Goal: Communication & Community: Answer question/provide support

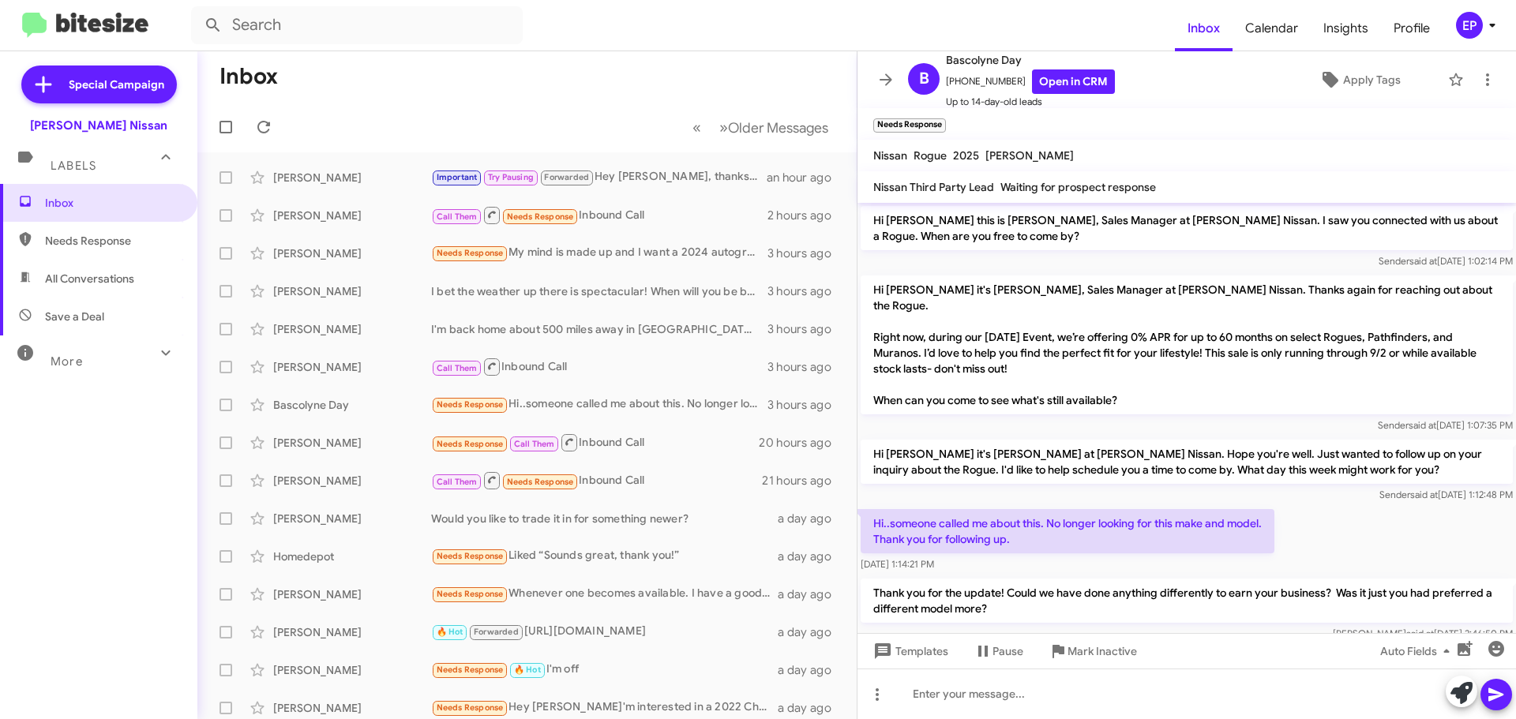
scroll to position [16, 0]
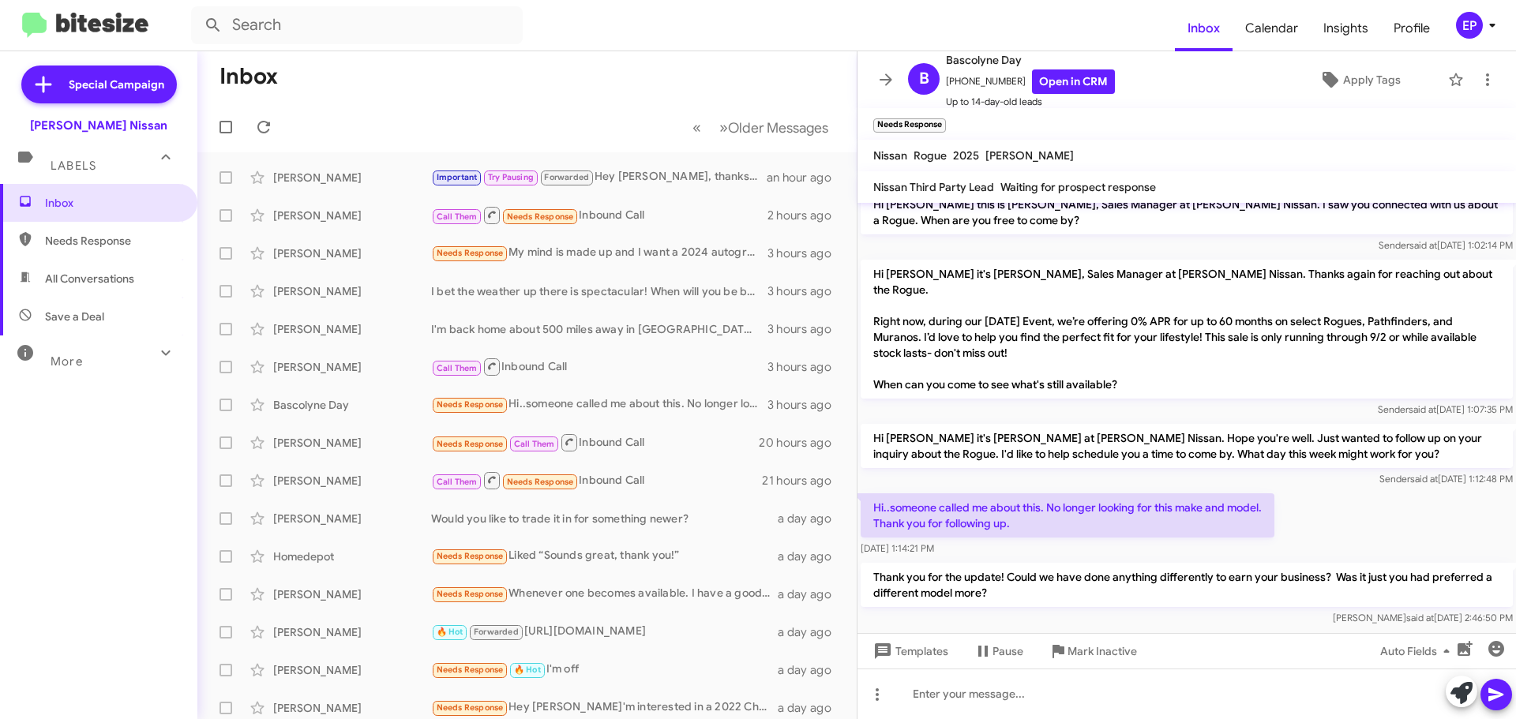
click at [501, 105] on mat-toolbar-row "« Previous » Next Older Messages" at bounding box center [526, 127] width 659 height 51
click at [888, 72] on icon at bounding box center [886, 79] width 19 height 19
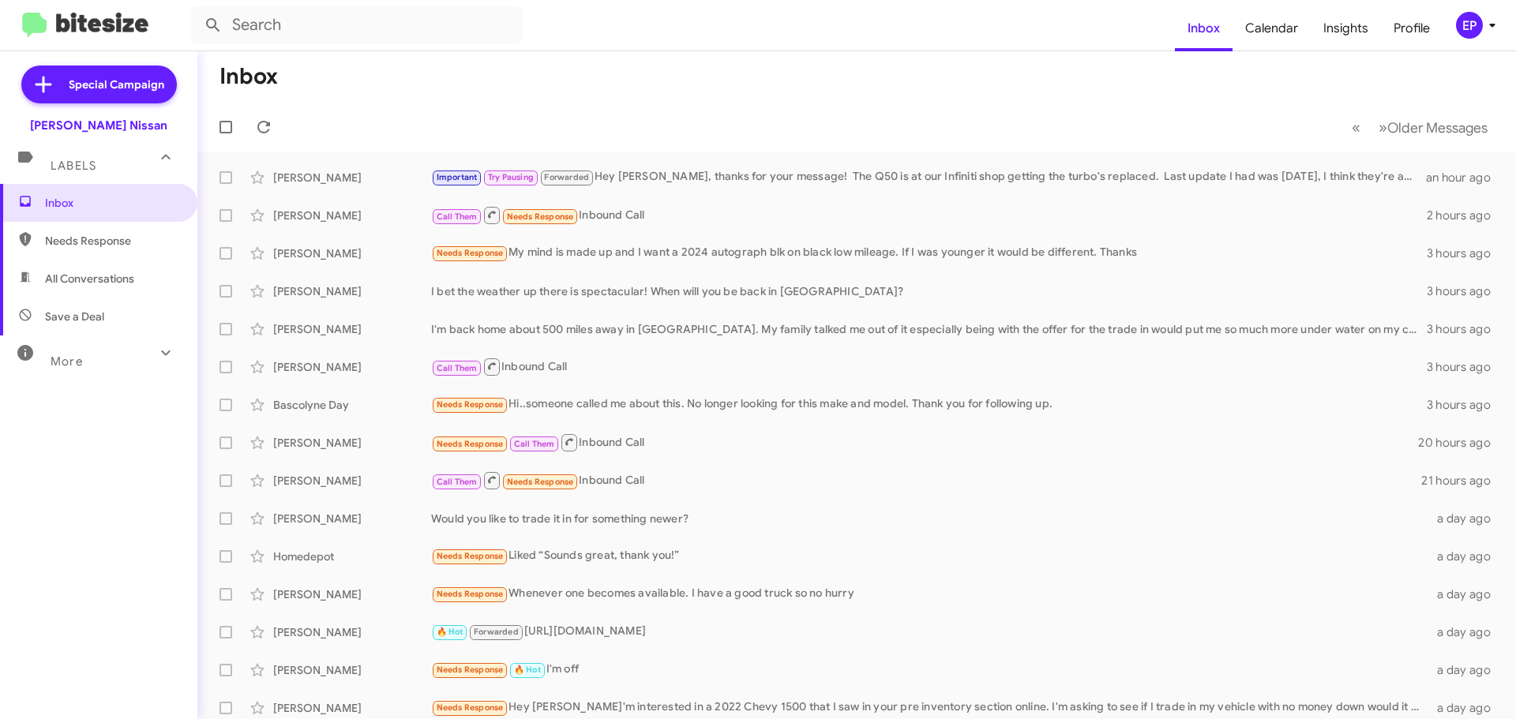
click at [92, 272] on span "All Conversations" at bounding box center [89, 279] width 89 height 16
type input "in:all-conversations"
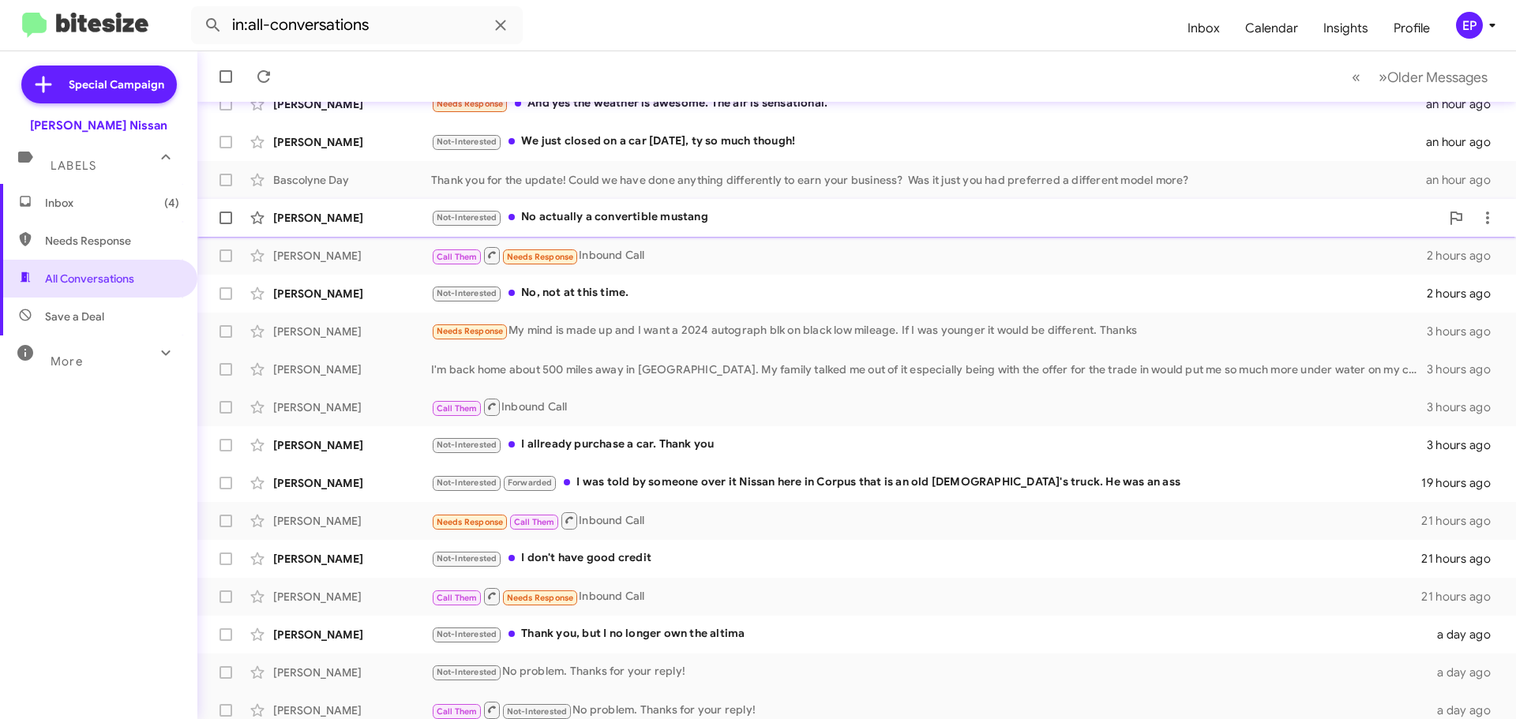
scroll to position [197, 0]
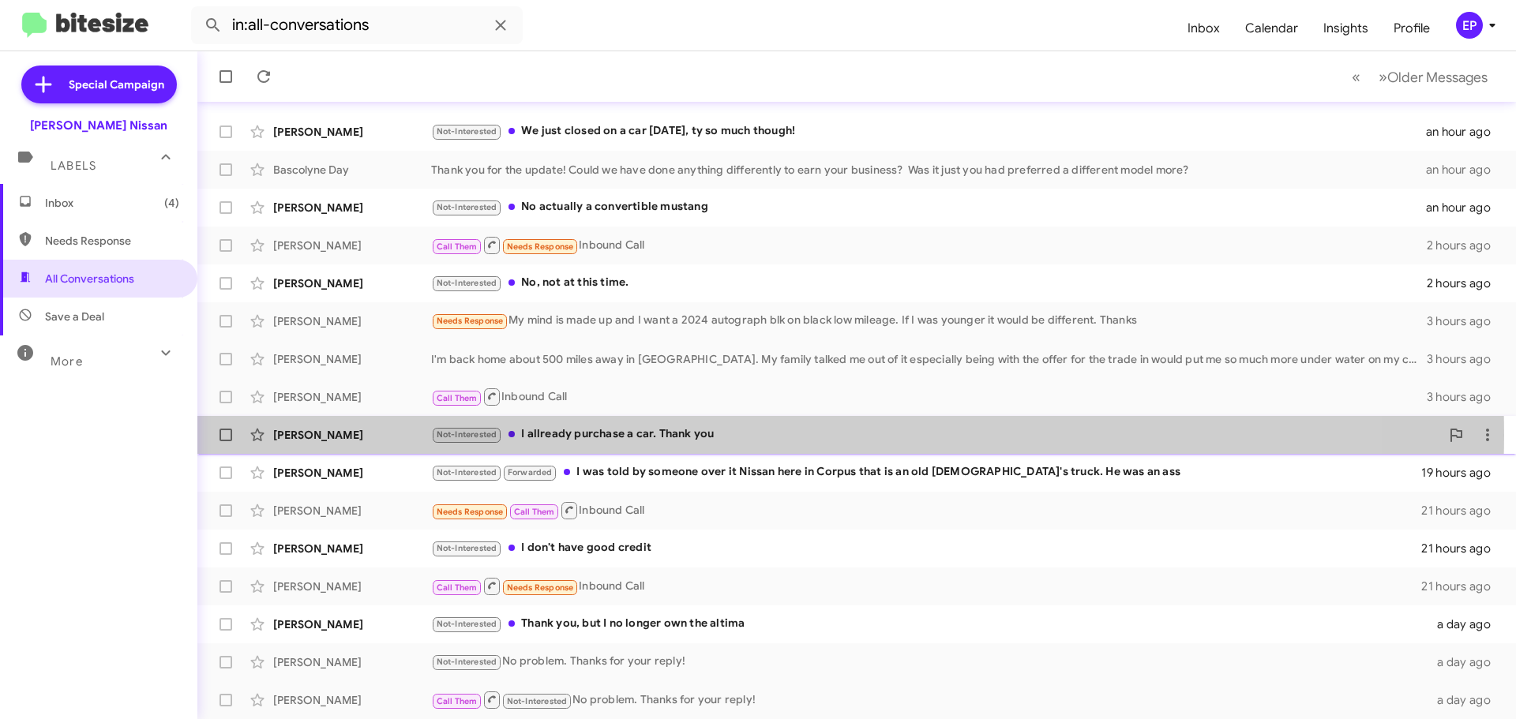
click at [640, 435] on div "Not-Interested I allready purchase a car. Thank you" at bounding box center [935, 435] width 1009 height 18
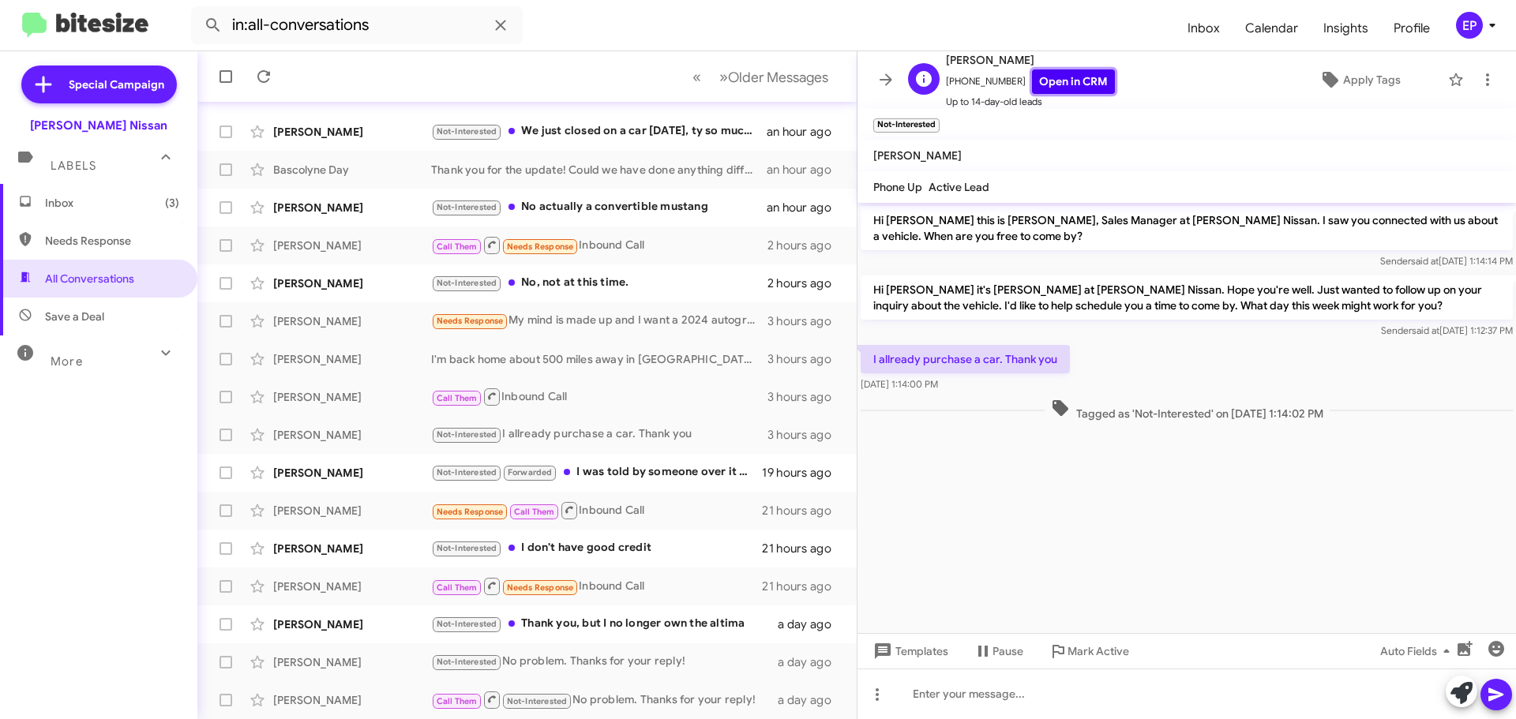
click at [1079, 77] on link "Open in CRM" at bounding box center [1073, 81] width 83 height 24
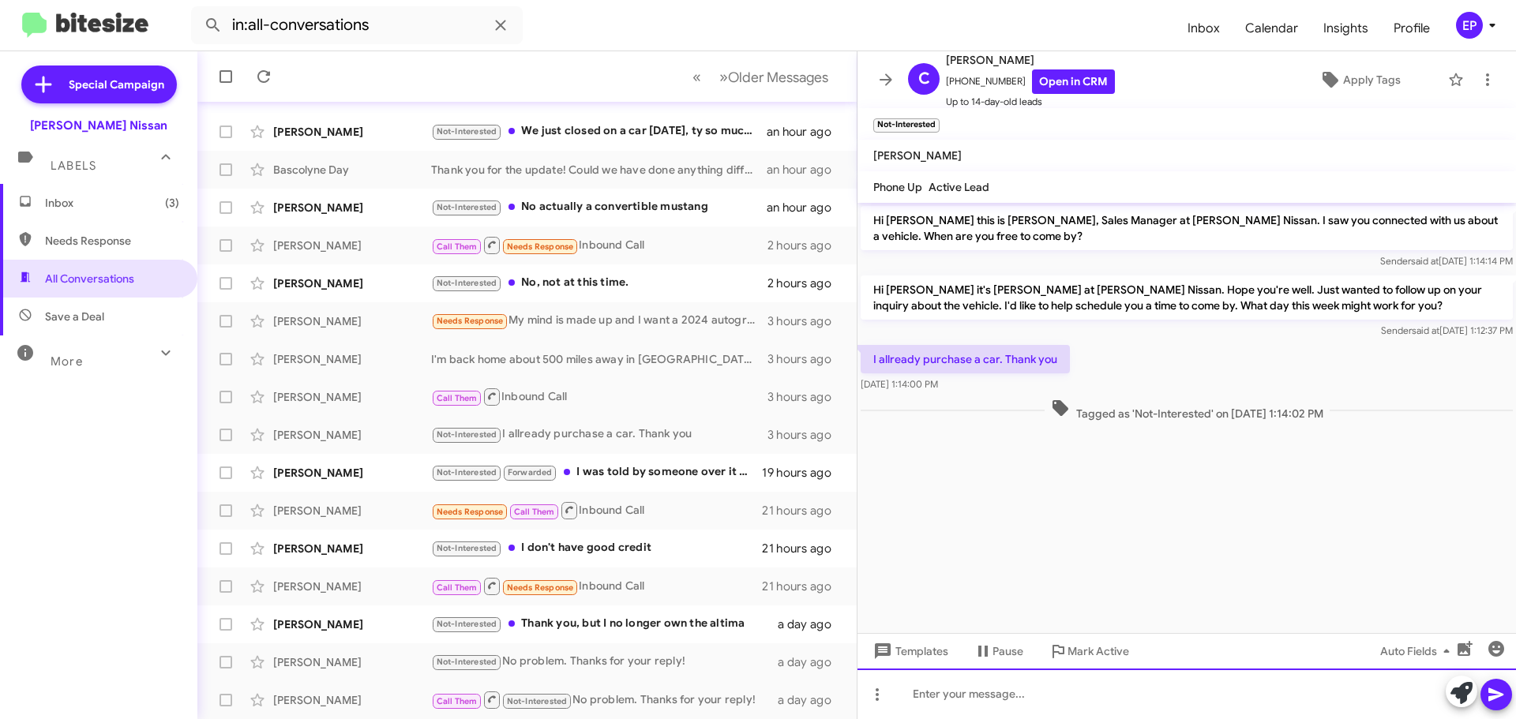
click at [1110, 696] on div at bounding box center [1187, 694] width 659 height 51
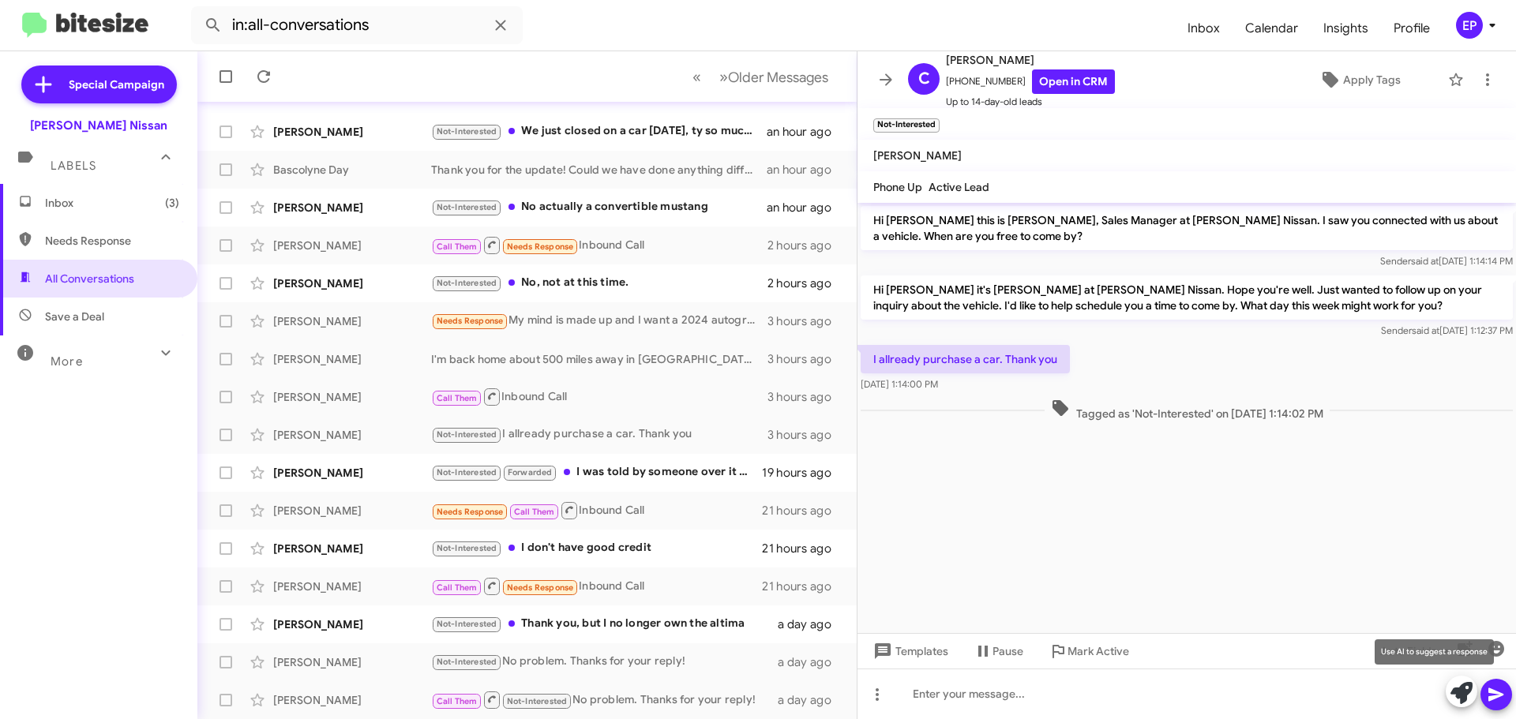
click at [1465, 687] on icon at bounding box center [1462, 693] width 22 height 22
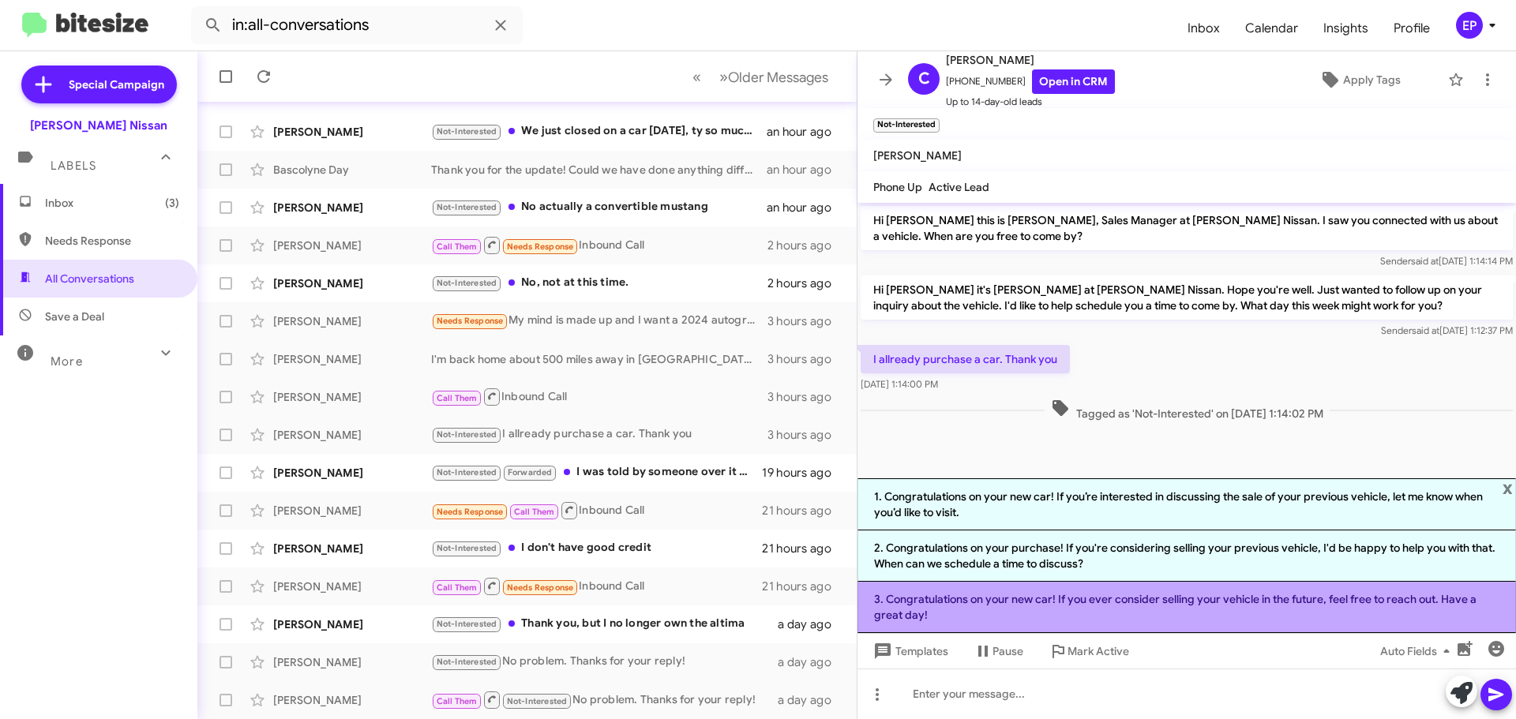
click at [1102, 601] on li "3. Congratulations on your new car! If you ever consider selling your vehicle i…" at bounding box center [1187, 607] width 659 height 51
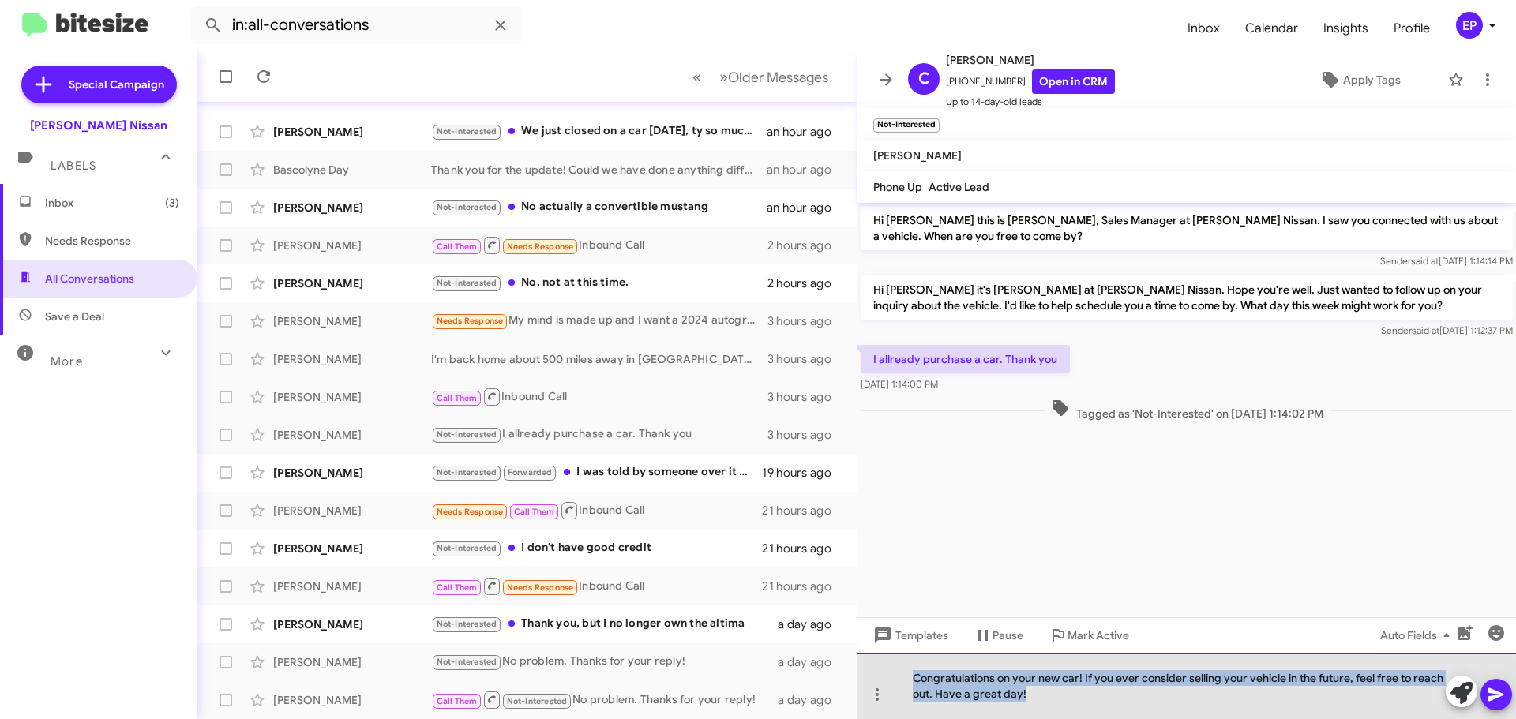
drag, startPoint x: 1044, startPoint y: 695, endPoint x: 897, endPoint y: 658, distance: 151.5
click at [897, 658] on div "Congratulations on your new car! If you ever consider selling your vehicle in t…" at bounding box center [1187, 686] width 659 height 66
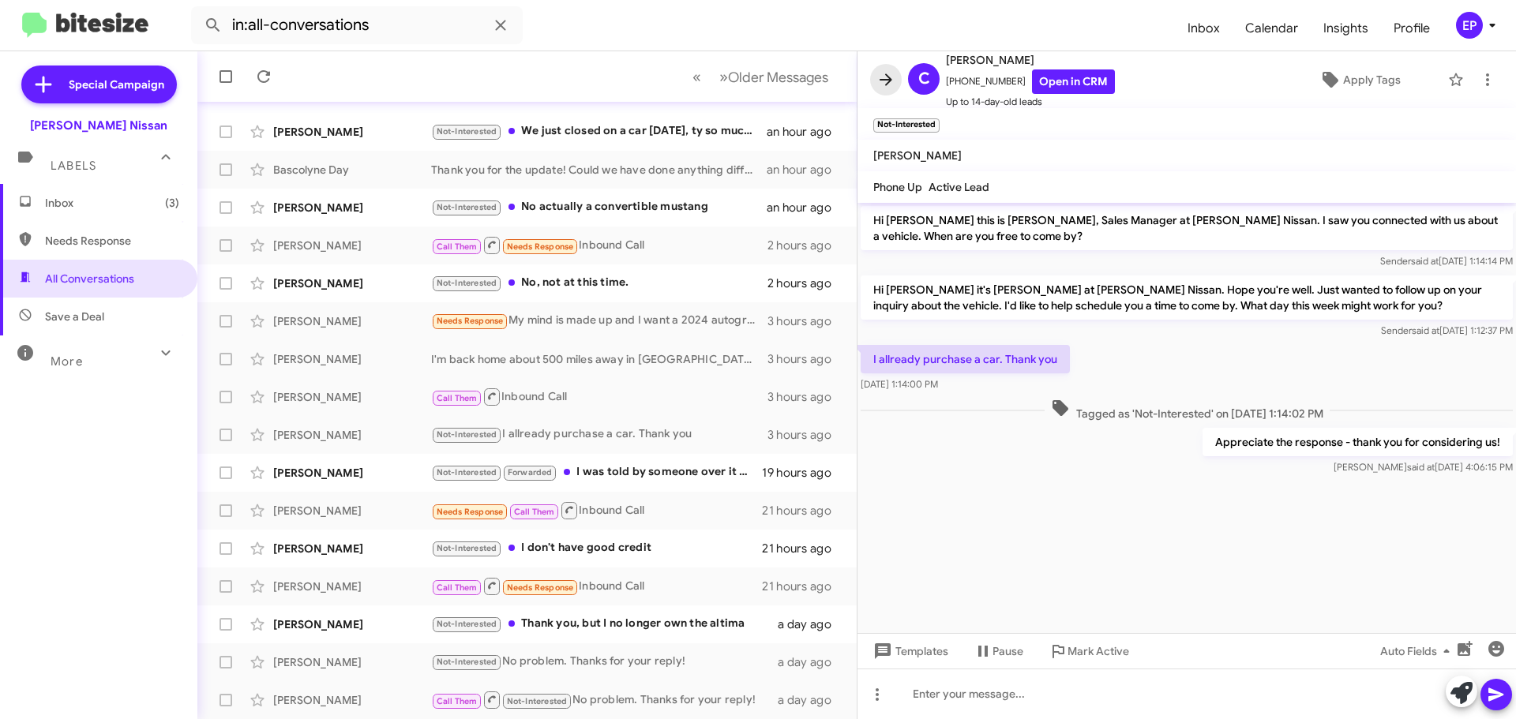
click at [889, 76] on icon at bounding box center [886, 79] width 19 height 19
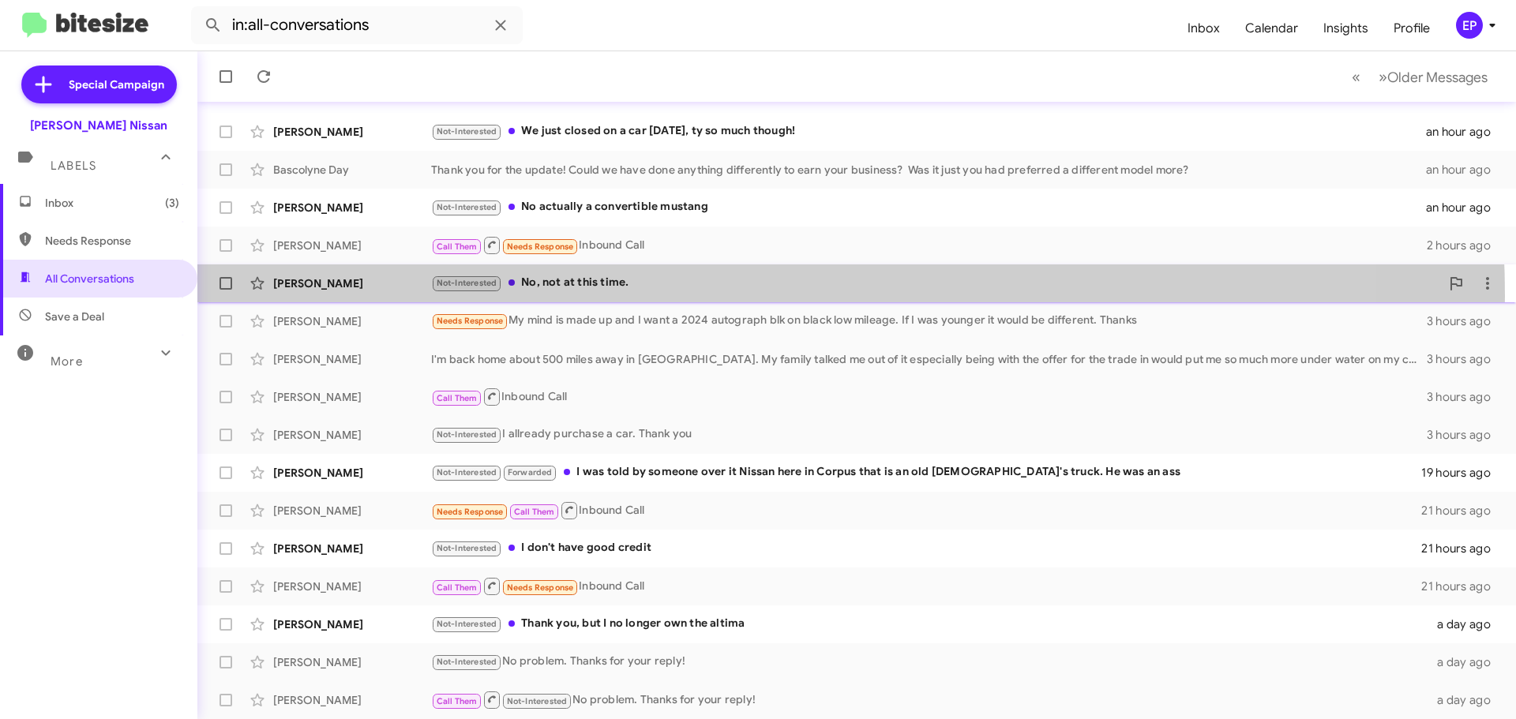
click at [638, 296] on div "[PERSON_NAME] Not-Interested No, not at this time. 2 hours ago" at bounding box center [857, 284] width 1294 height 32
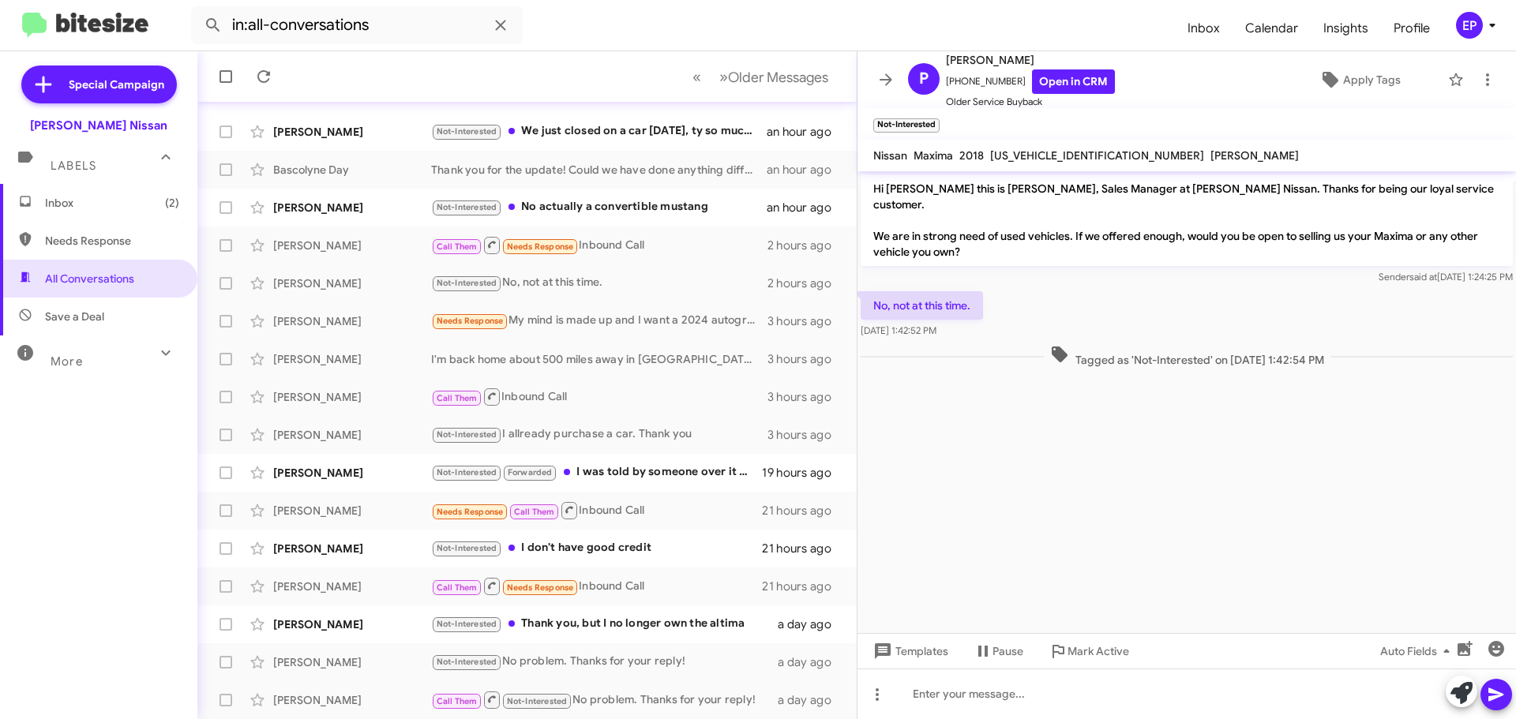
click at [1042, 502] on cdk-virtual-scroll-viewport "Hi [PERSON_NAME] this is [PERSON_NAME], Sales Manager at [PERSON_NAME] Nissan. …" at bounding box center [1187, 402] width 659 height 462
click at [1458, 697] on icon at bounding box center [1462, 693] width 22 height 22
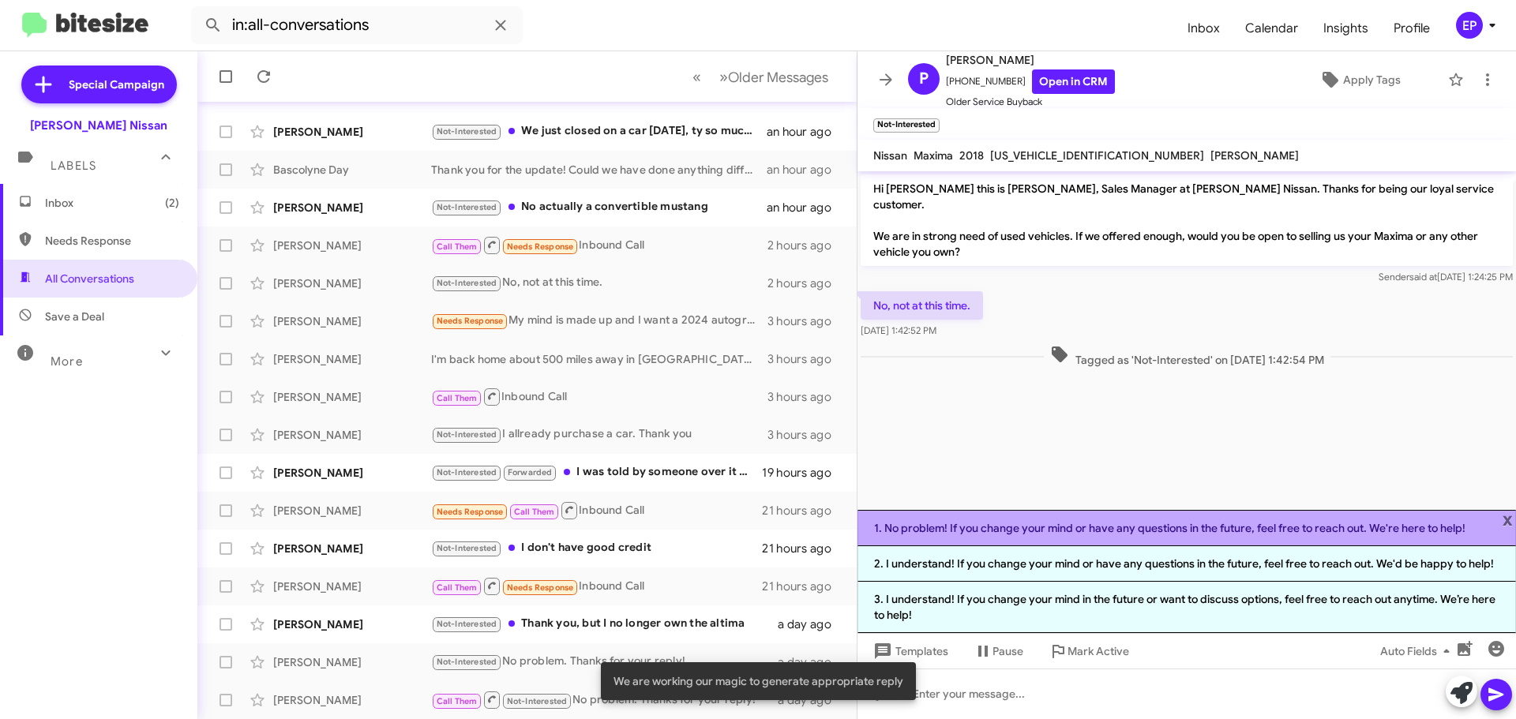
click at [1029, 530] on li "1. No problem! If you change your mind or have any questions in the future, fee…" at bounding box center [1187, 528] width 659 height 36
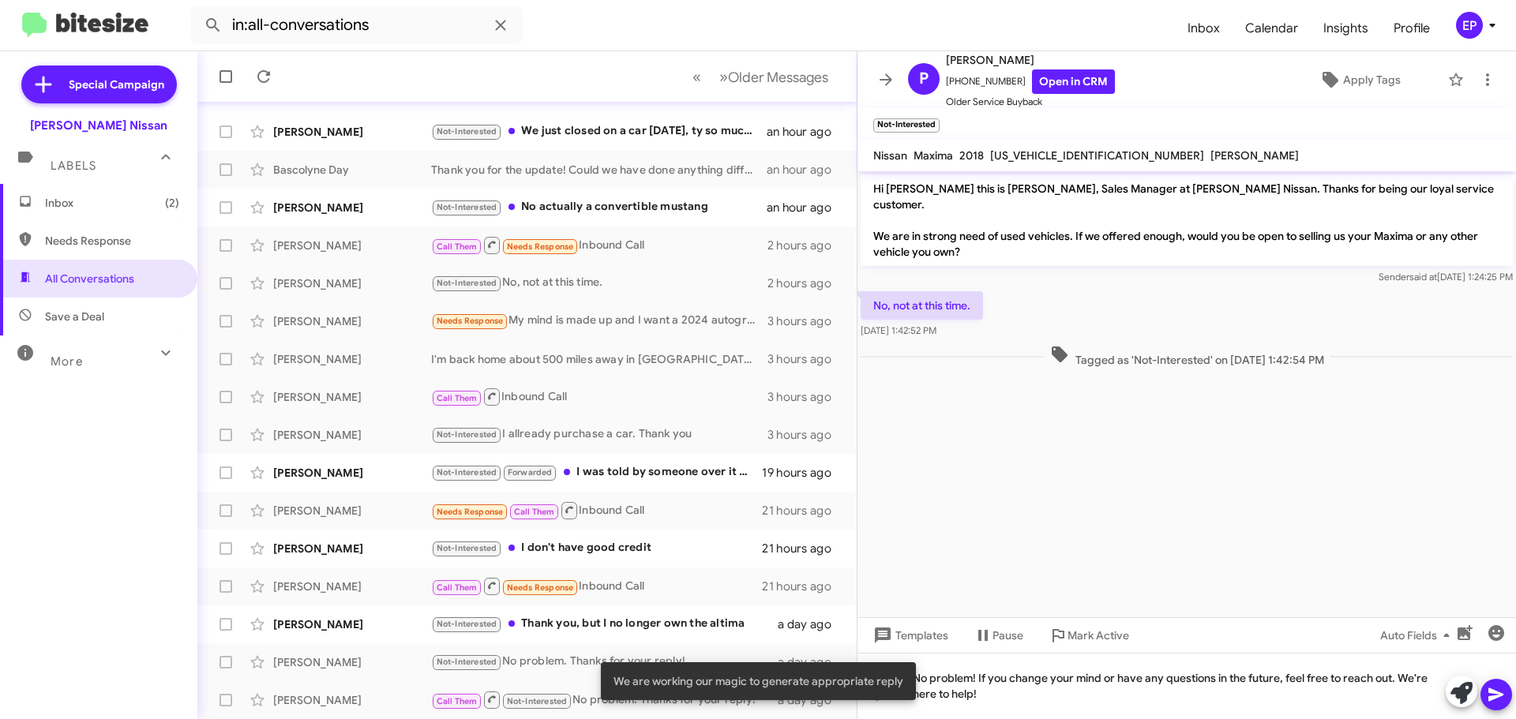
click at [1489, 699] on icon at bounding box center [1496, 695] width 15 height 13
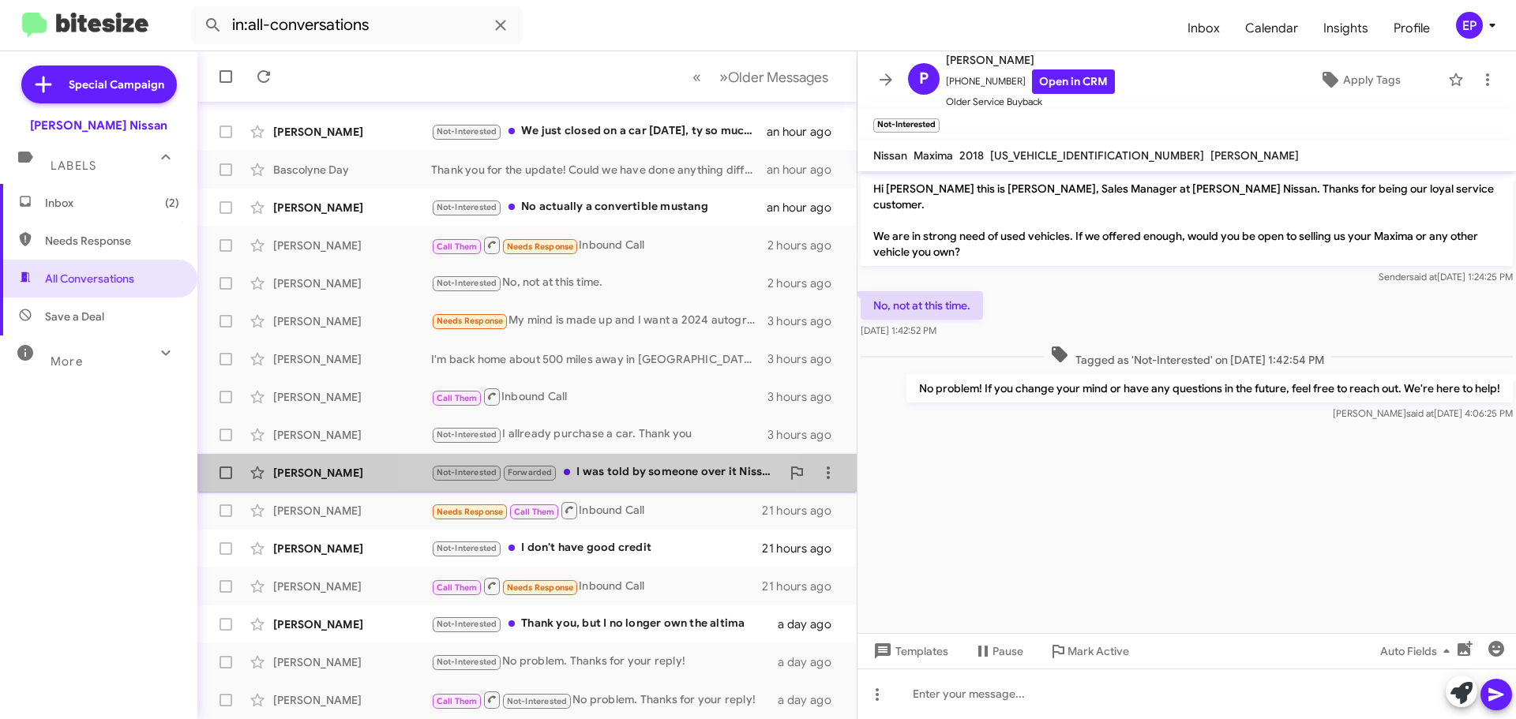
click at [614, 474] on div "Not-Interested Forwarded I was told by someone over it Nissan here in [GEOGRAPH…" at bounding box center [606, 473] width 350 height 18
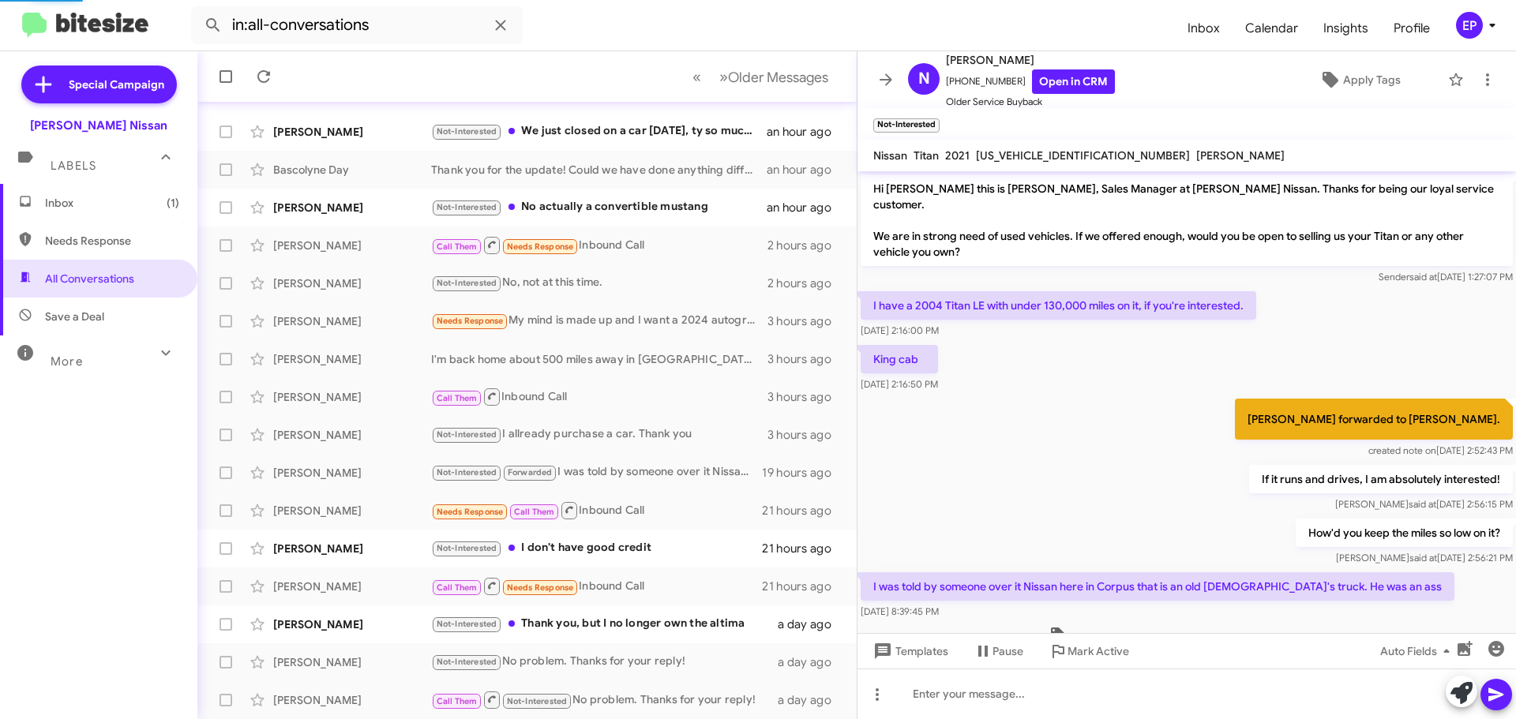
scroll to position [105, 0]
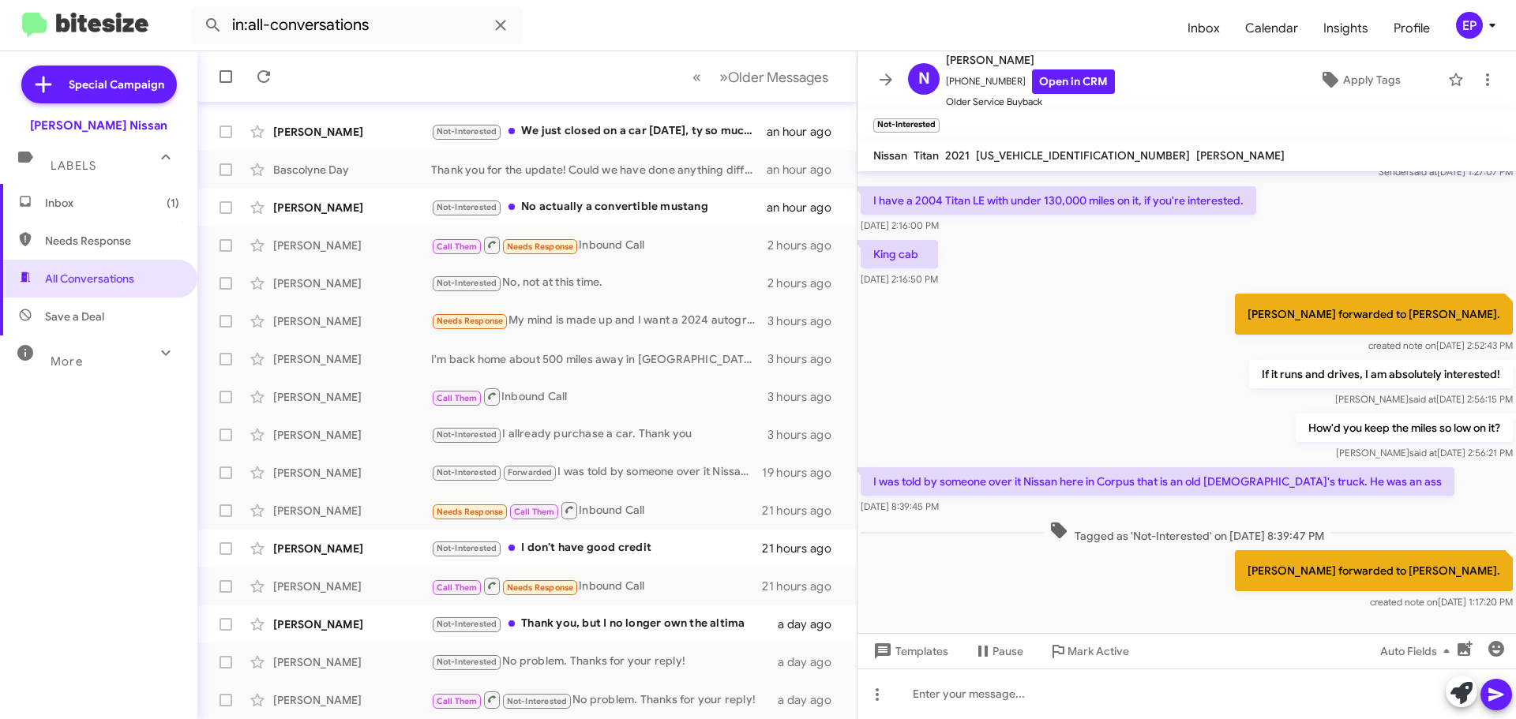
click at [1105, 411] on div "How'd you keep the miles so low on it? [PERSON_NAME] at [DATE] 2:56:21 PM" at bounding box center [1187, 438] width 659 height 54
click at [1135, 411] on div "How'd you keep the miles so low on it? [PERSON_NAME] at [DATE] 2:56:21 PM" at bounding box center [1187, 438] width 659 height 54
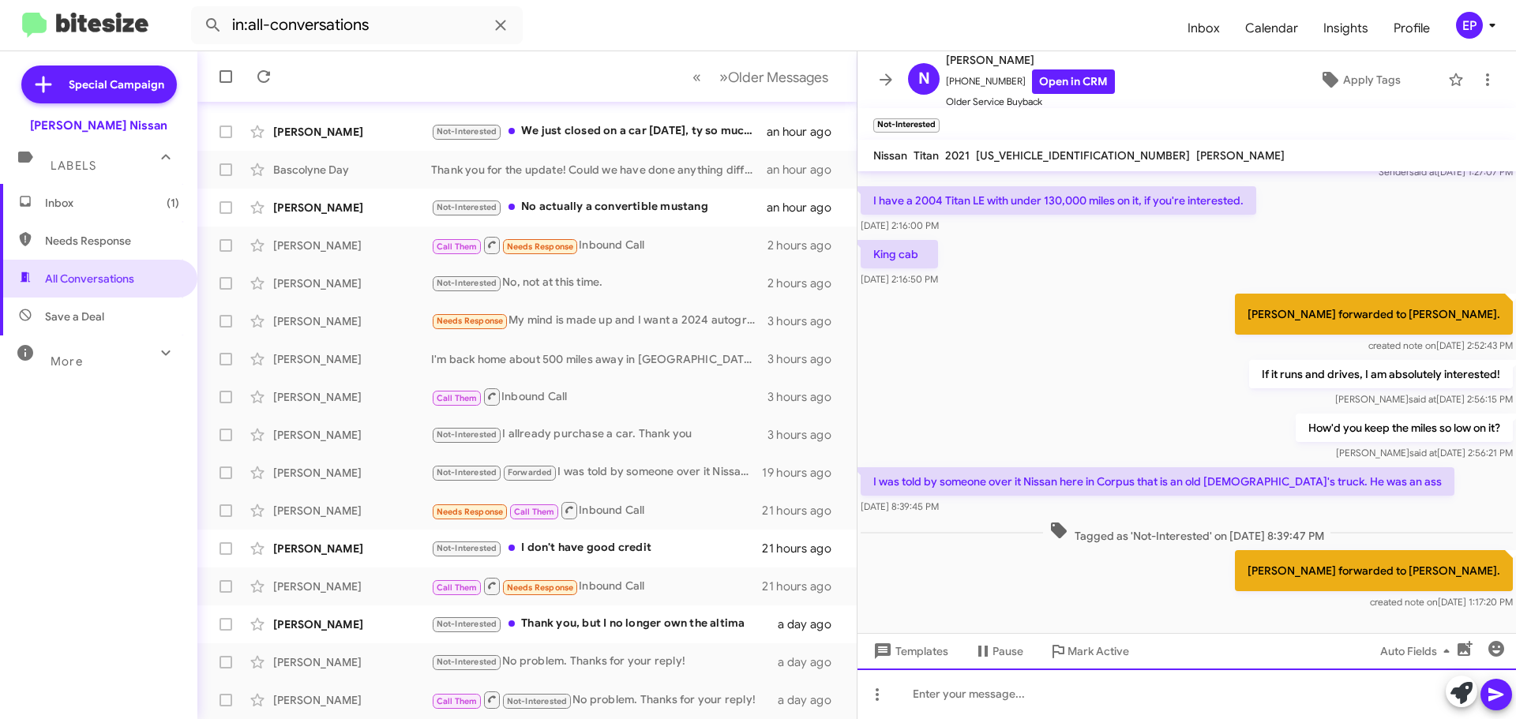
click at [1102, 686] on div at bounding box center [1187, 694] width 659 height 51
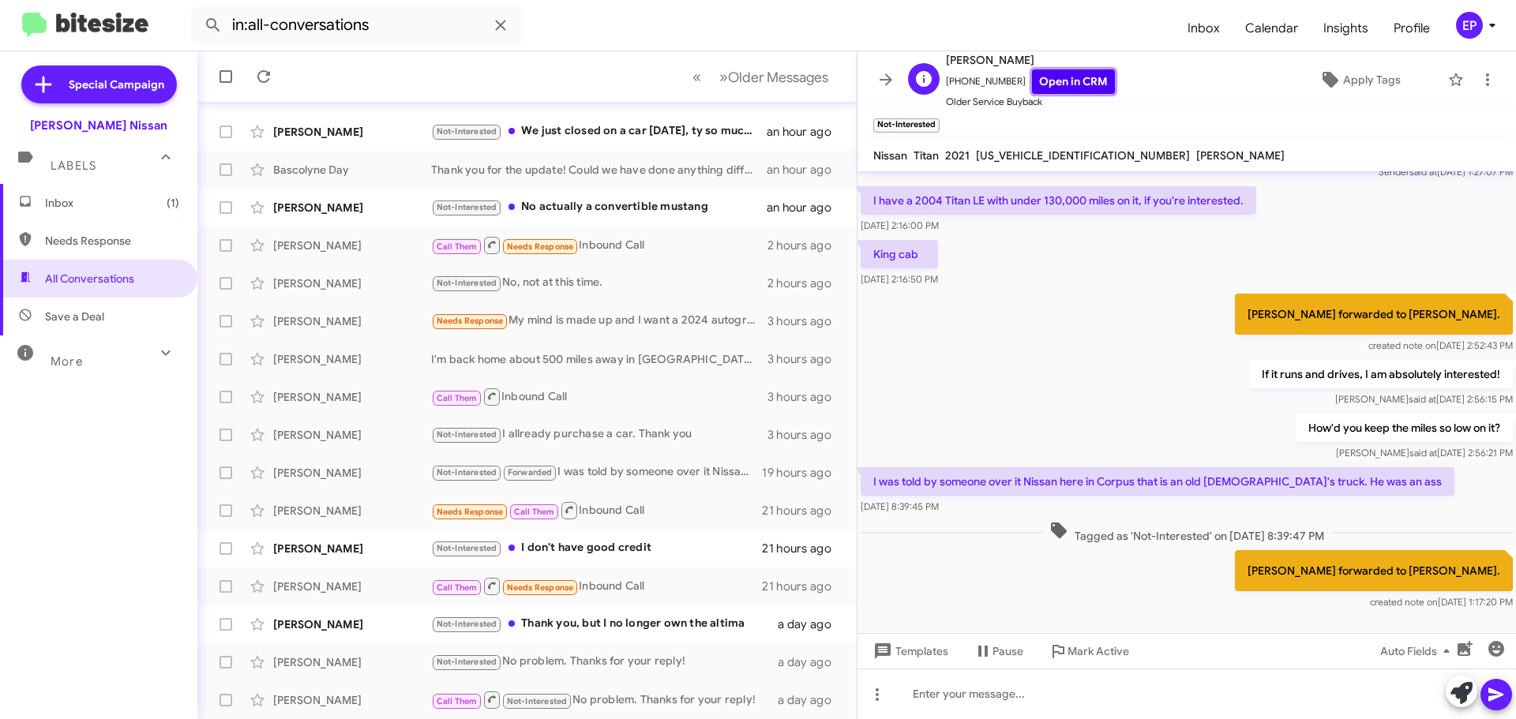
click at [1062, 84] on link "Open in CRM" at bounding box center [1073, 81] width 83 height 24
click at [1459, 693] on icon at bounding box center [1462, 693] width 22 height 22
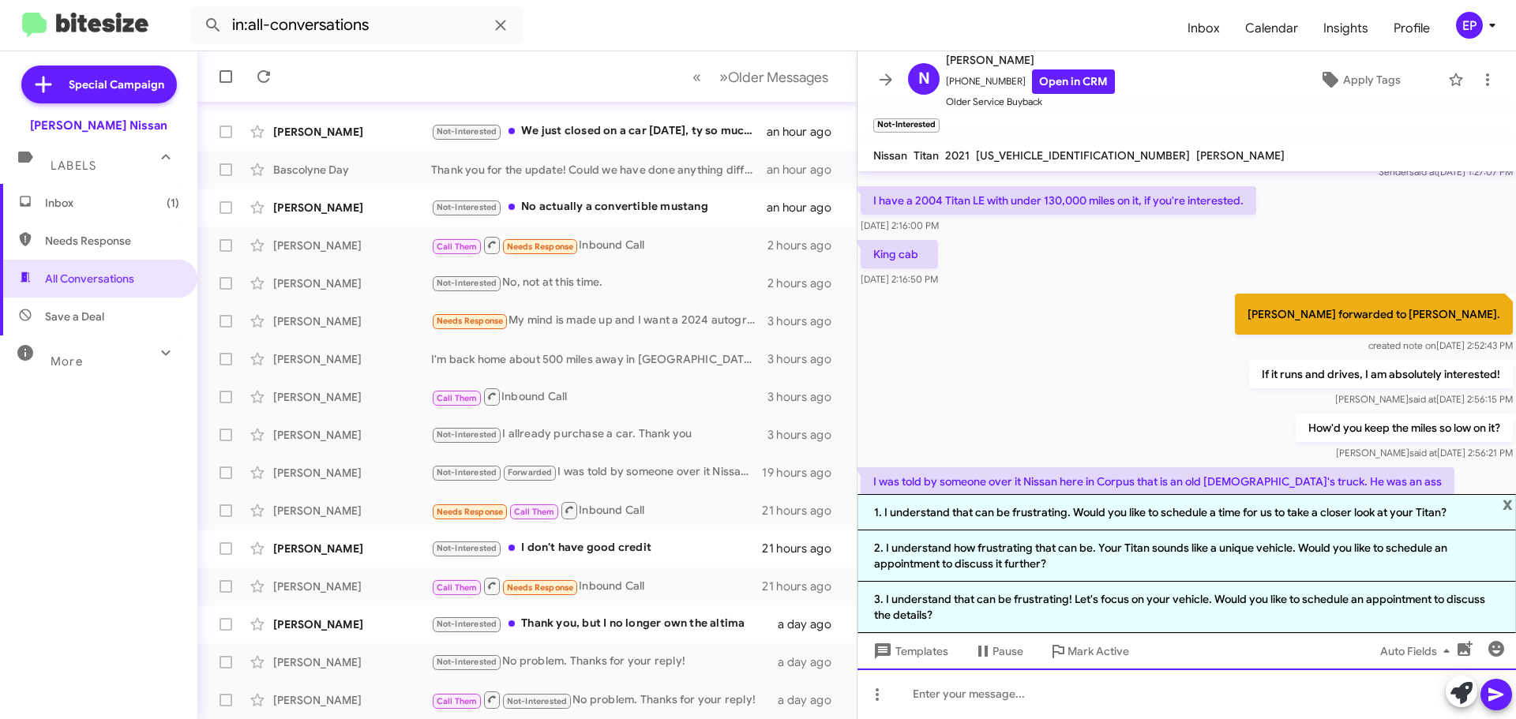
click at [1055, 703] on div at bounding box center [1187, 694] width 659 height 51
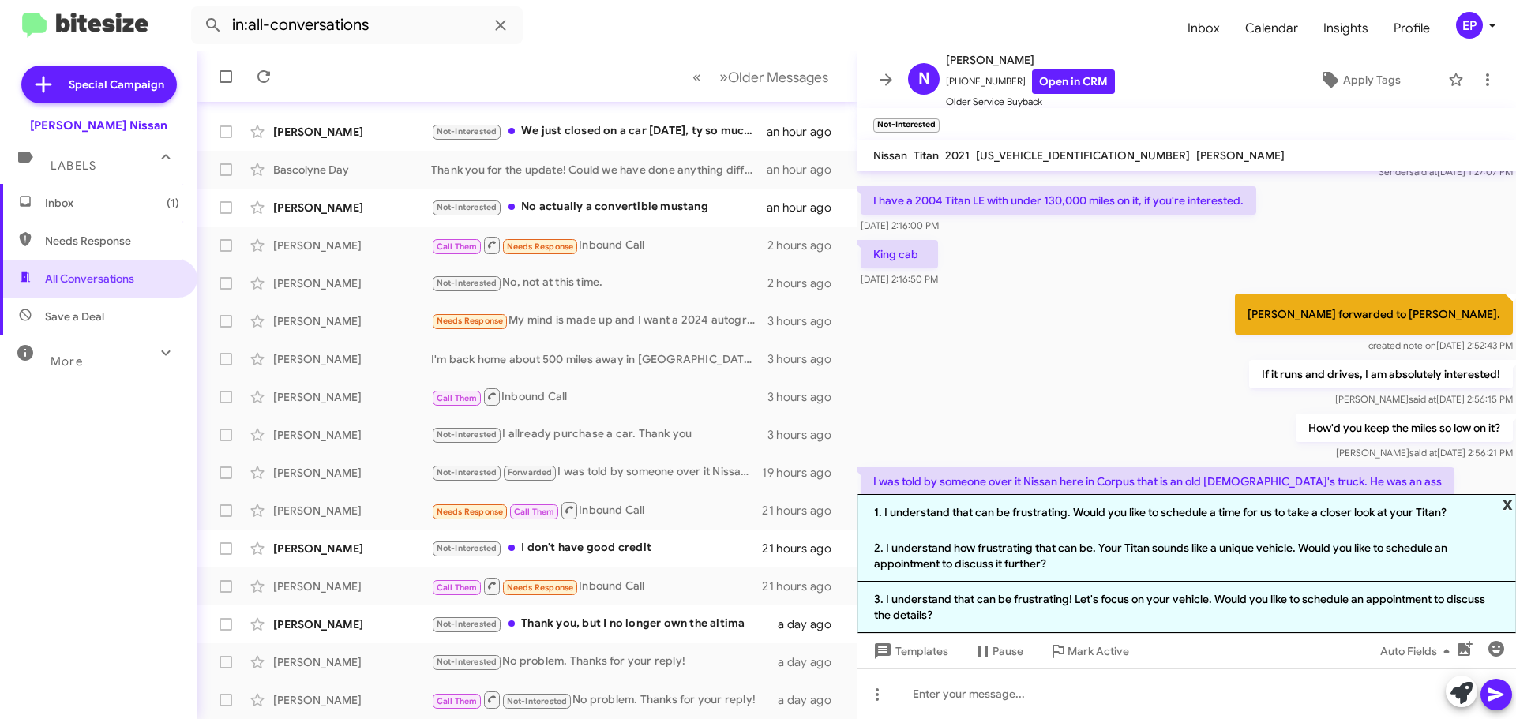
click at [1508, 502] on span "x" at bounding box center [1508, 503] width 10 height 19
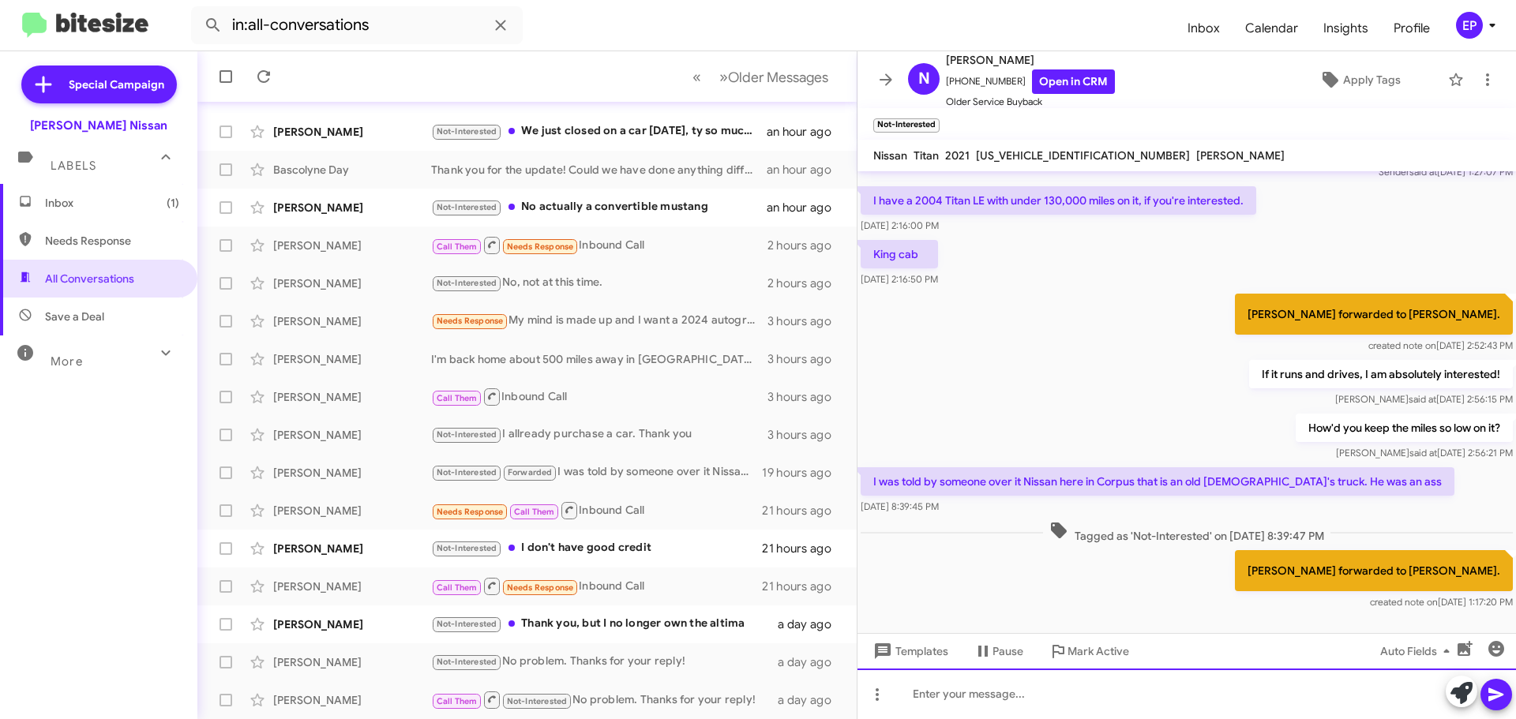
click at [1098, 697] on div at bounding box center [1187, 694] width 659 height 51
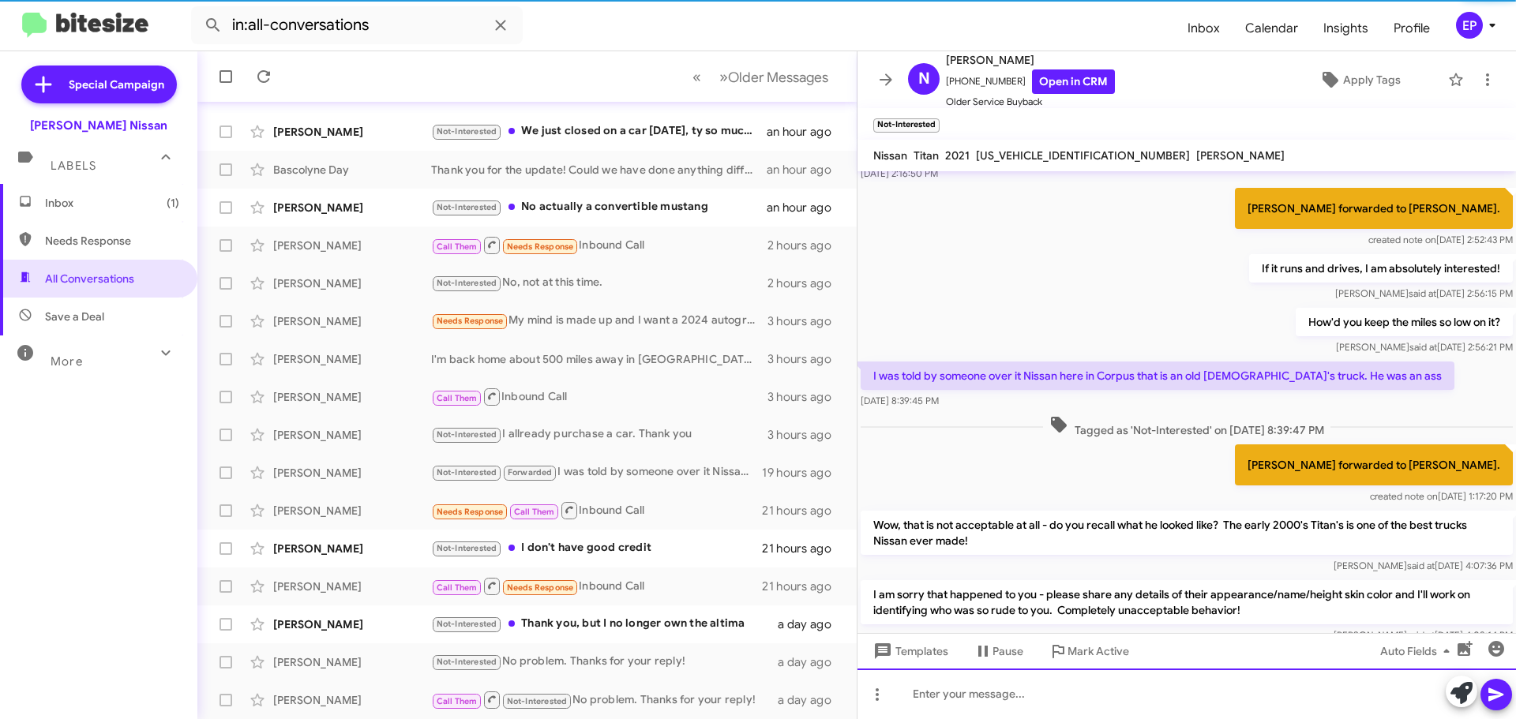
scroll to position [252, 0]
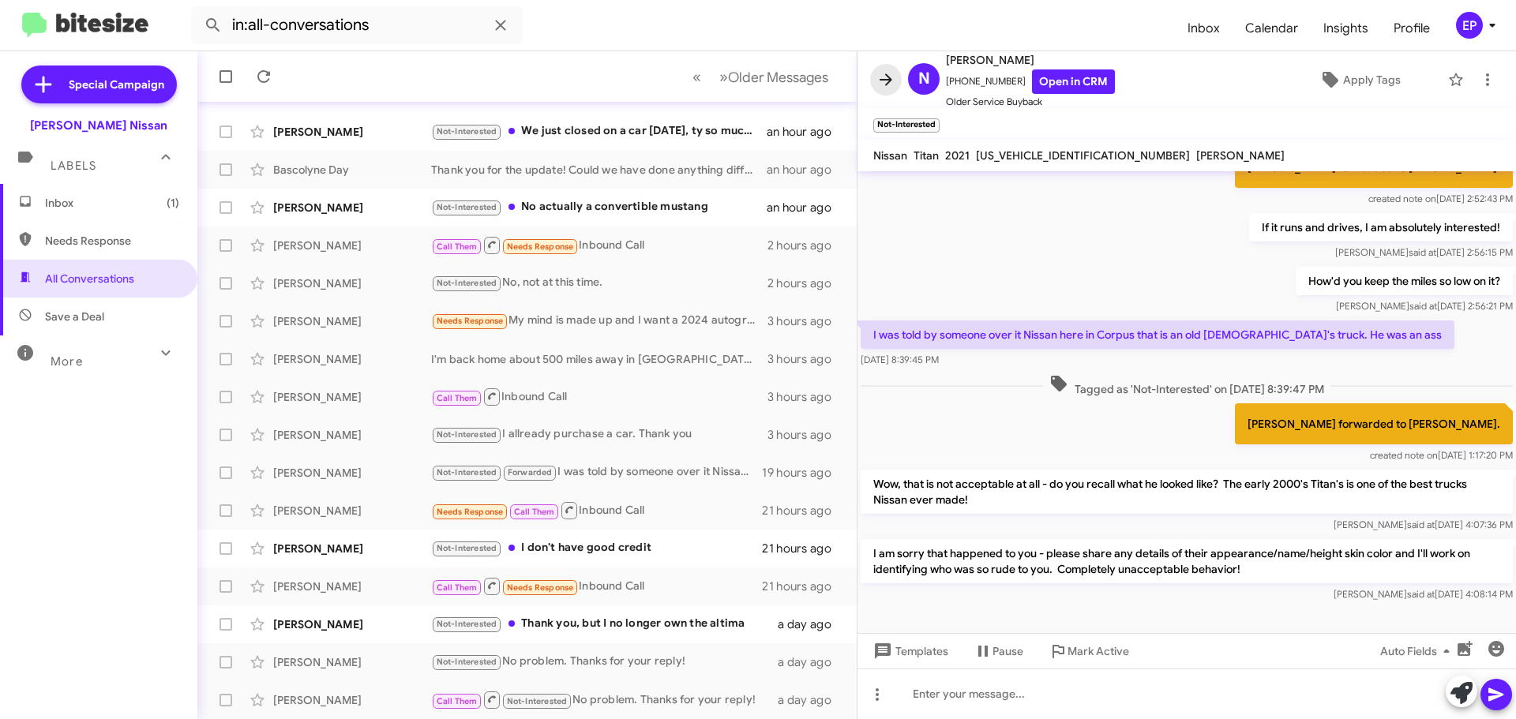
click at [887, 69] on button at bounding box center [886, 80] width 32 height 32
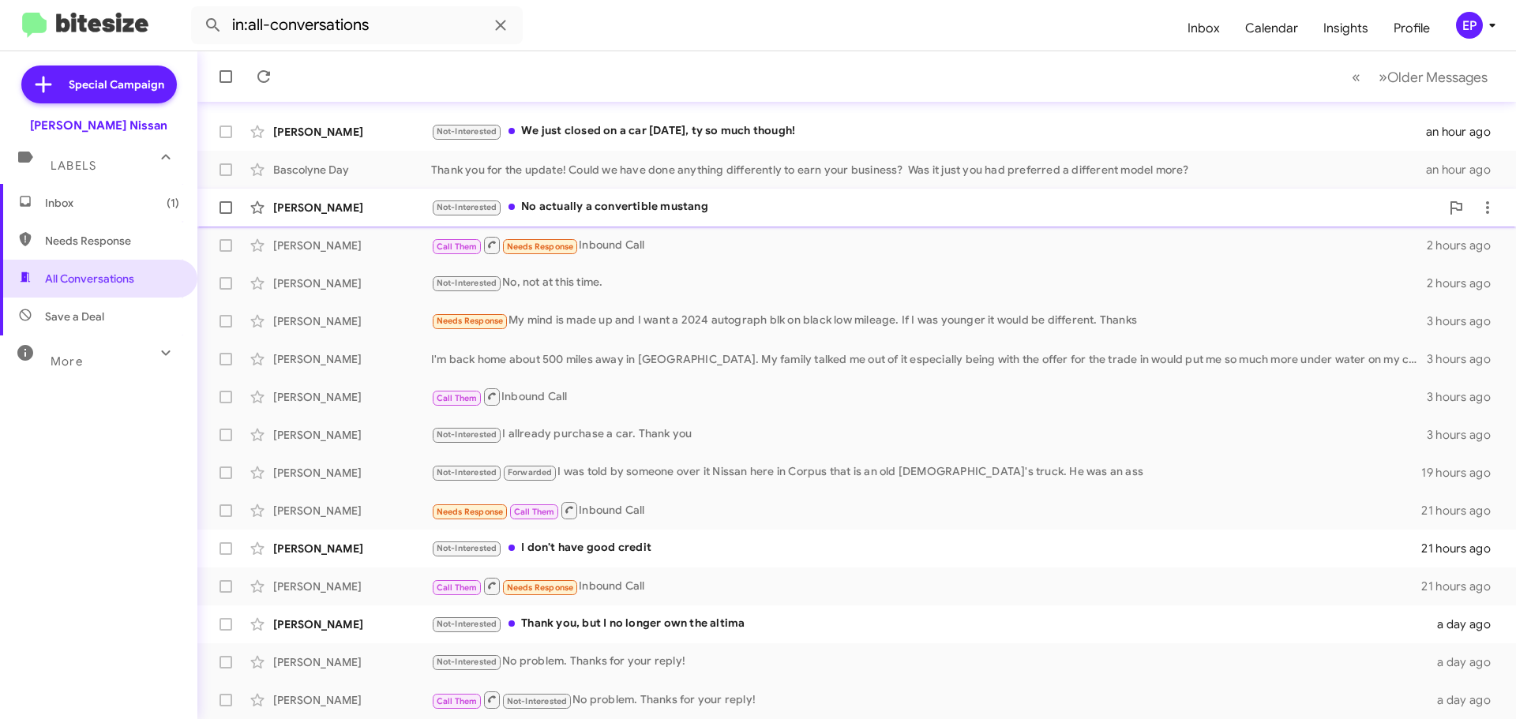
click at [599, 205] on div "Not-Interested No actually a convertible mustang" at bounding box center [935, 207] width 1009 height 18
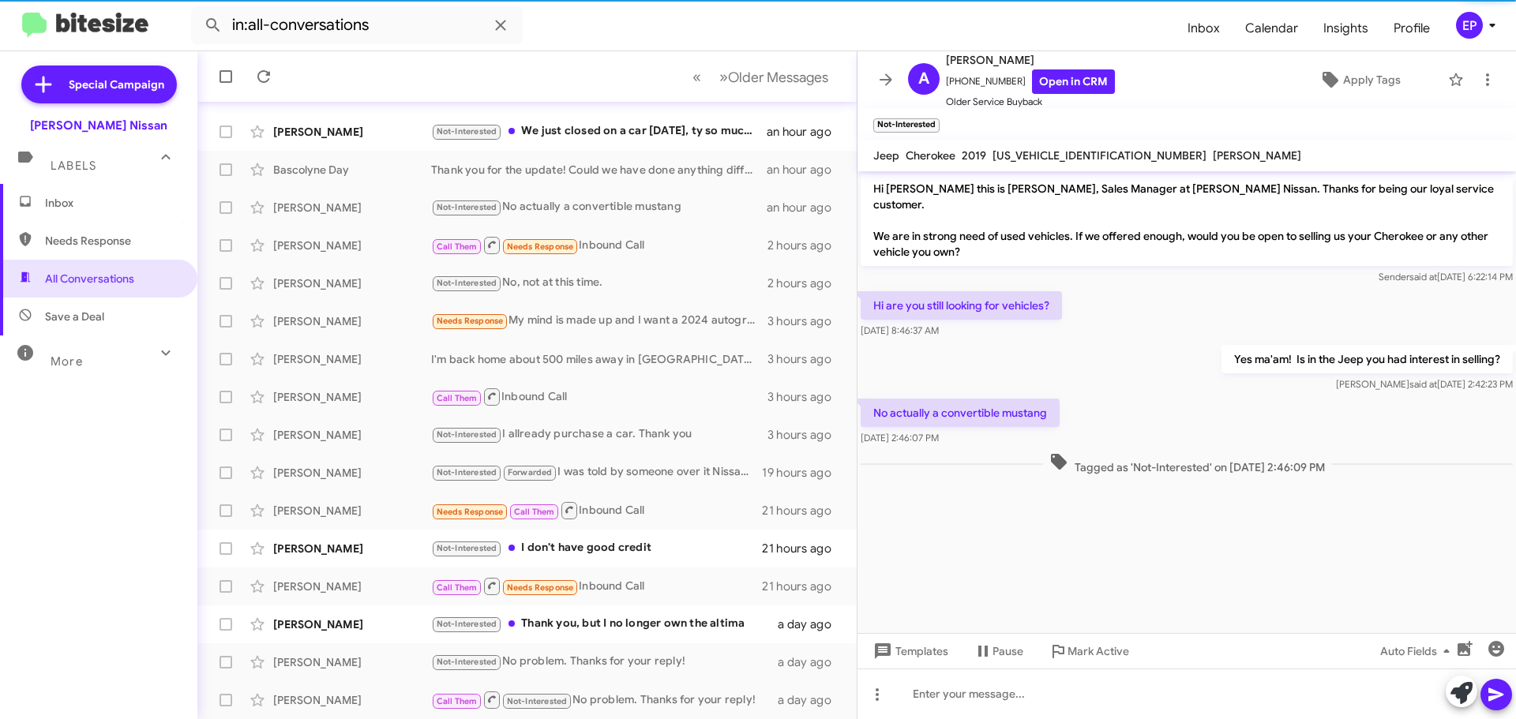
click at [1005, 510] on cdk-virtual-scroll-viewport "Hi [PERSON_NAME] this is [PERSON_NAME], Sales Manager at [PERSON_NAME] Nissan. …" at bounding box center [1187, 402] width 659 height 462
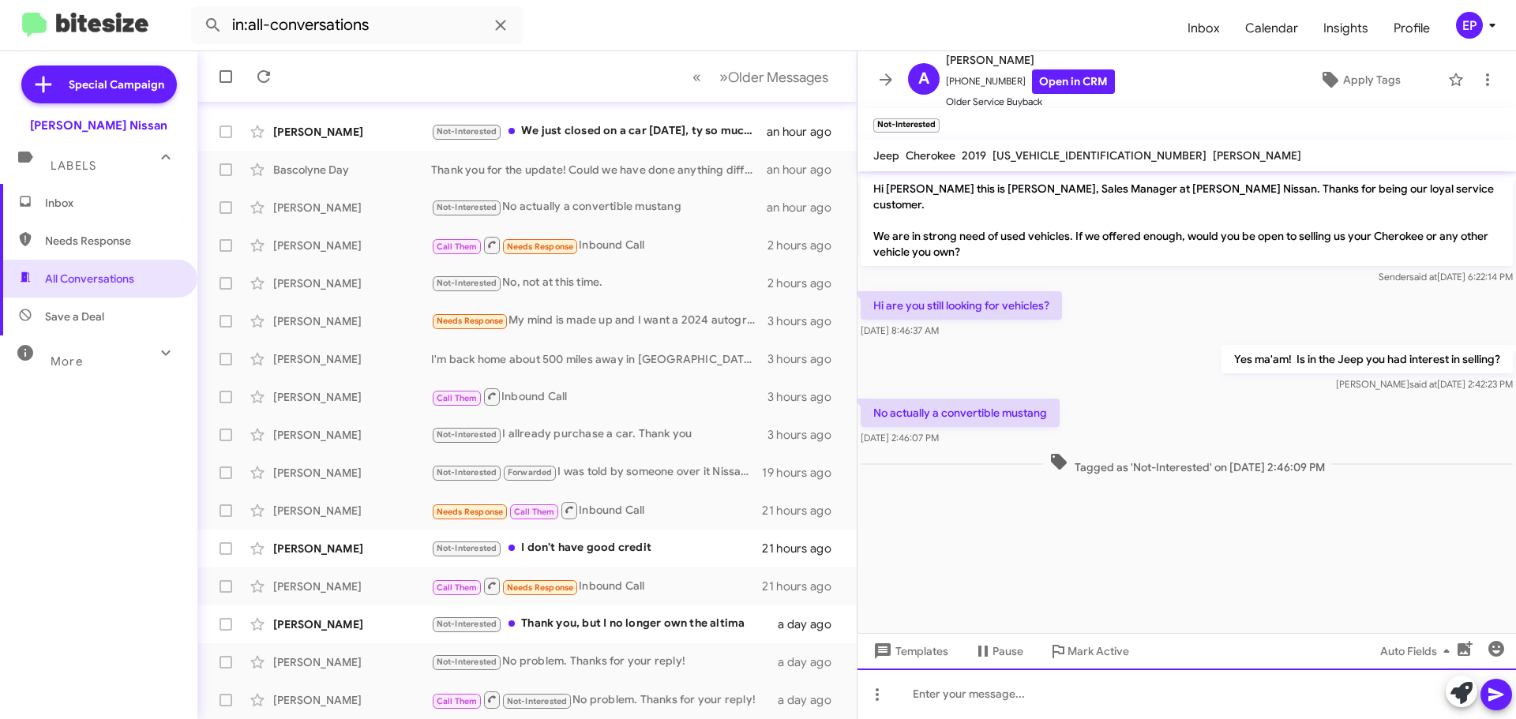
click at [1028, 702] on div at bounding box center [1187, 694] width 659 height 51
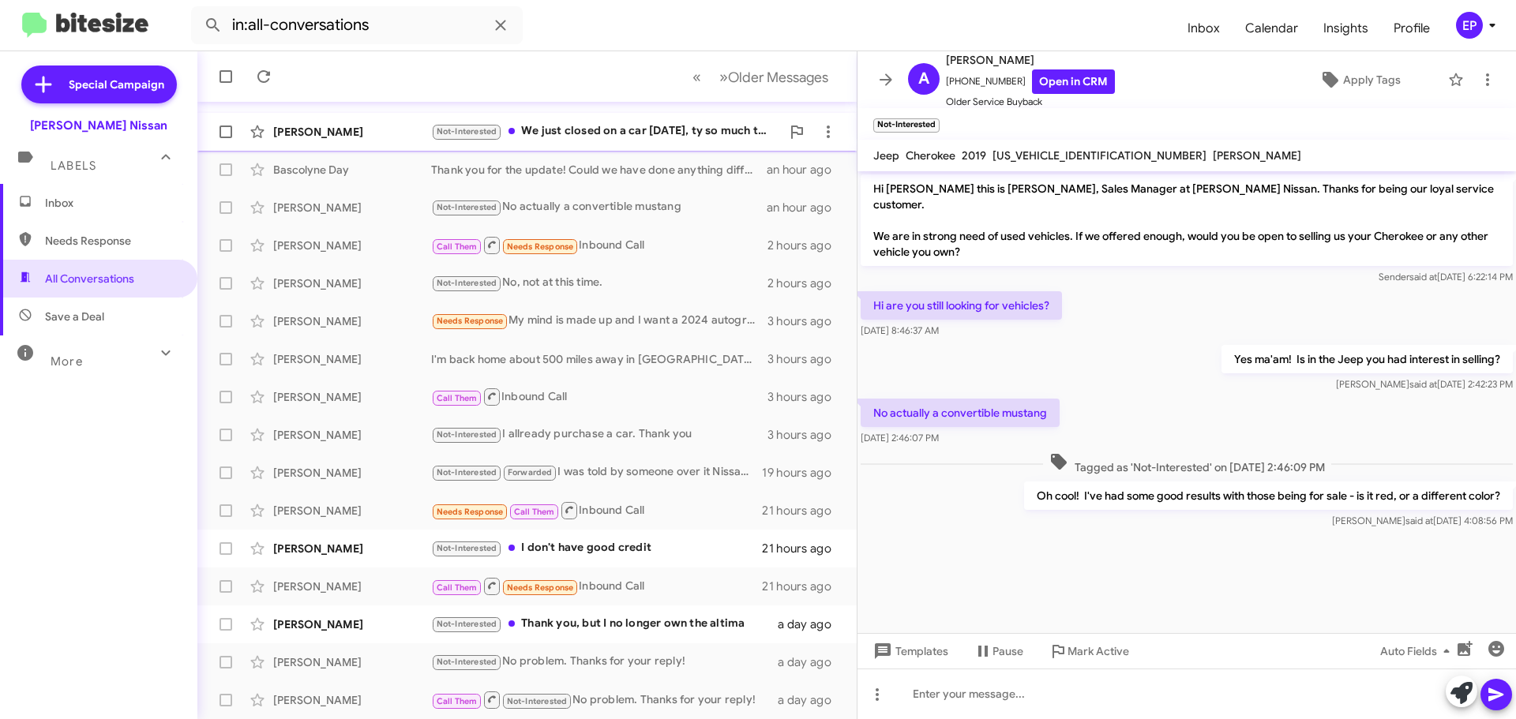
click at [569, 138] on div "Not-Interested We just closed on a car [DATE], ty so much though!" at bounding box center [606, 131] width 350 height 18
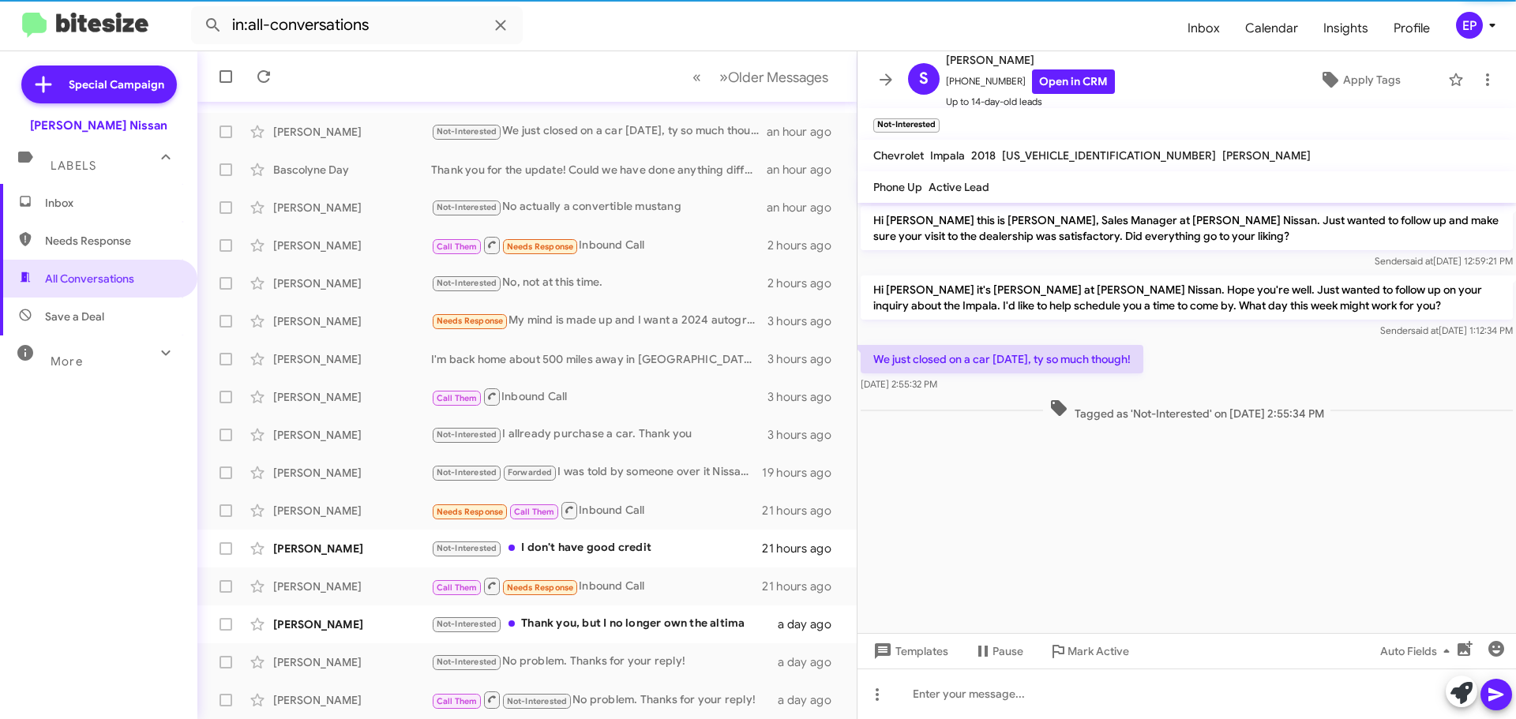
click at [970, 469] on cdk-virtual-scroll-viewport "Hi [PERSON_NAME] this is [PERSON_NAME], Sales Manager at [PERSON_NAME] Nissan. …" at bounding box center [1187, 418] width 659 height 430
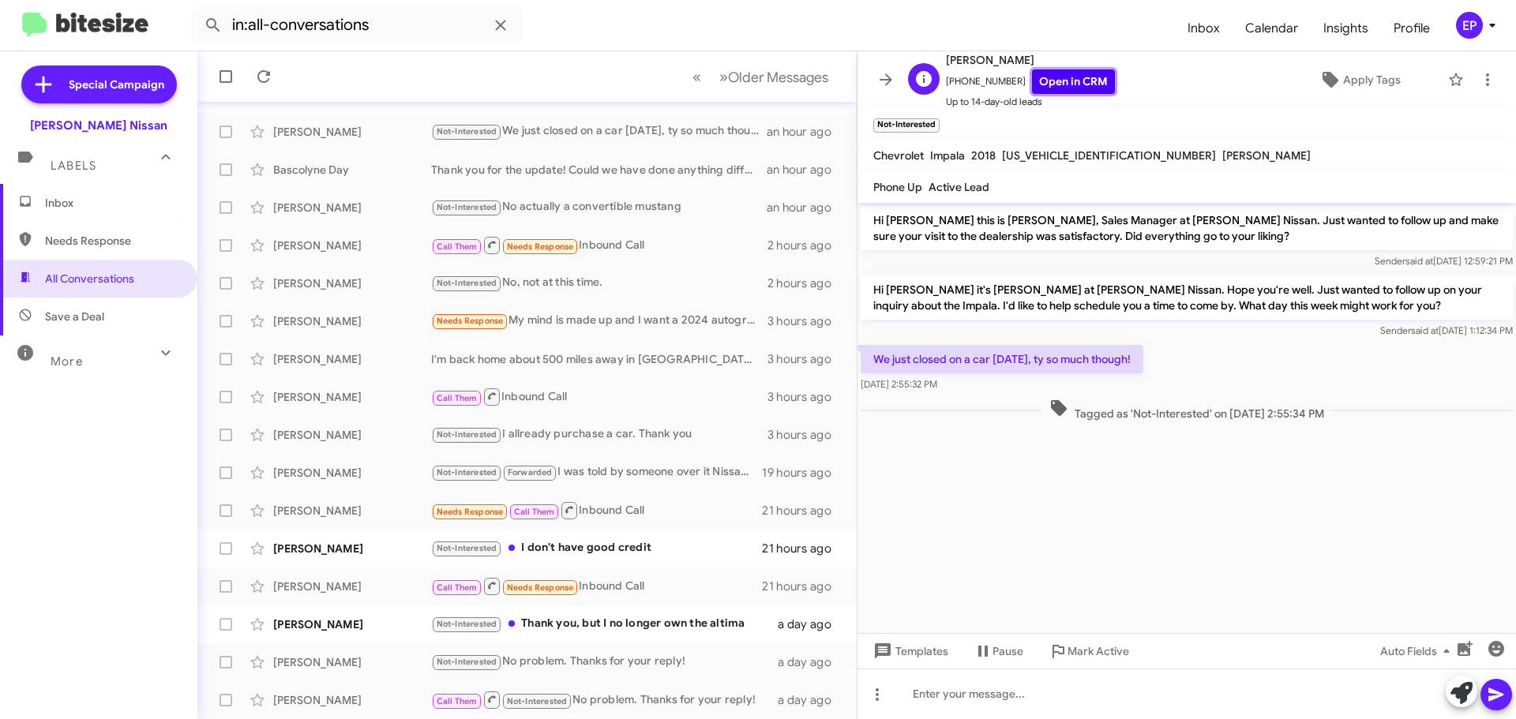
click at [1059, 87] on link "Open in CRM" at bounding box center [1073, 81] width 83 height 24
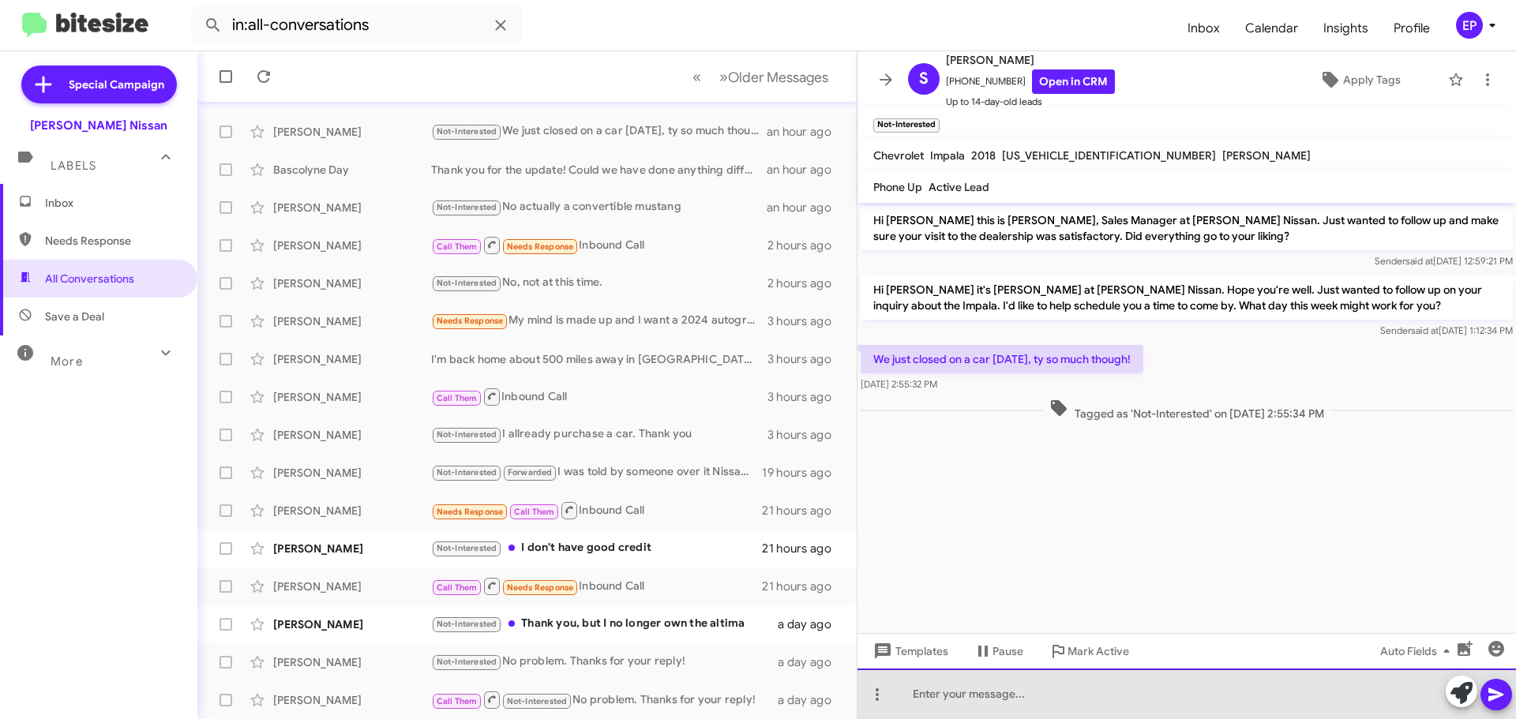
click at [1047, 700] on div at bounding box center [1187, 694] width 659 height 51
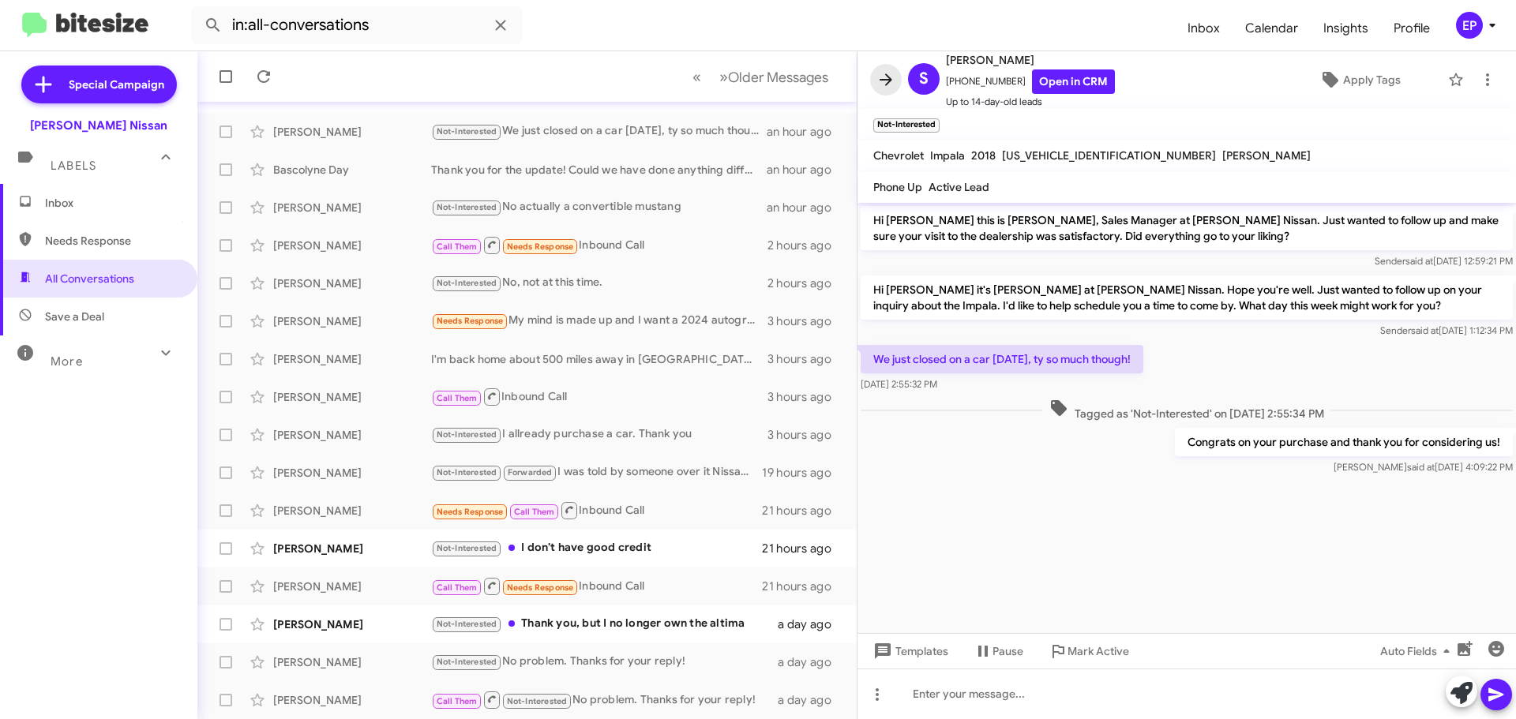
click at [894, 84] on icon at bounding box center [886, 79] width 19 height 19
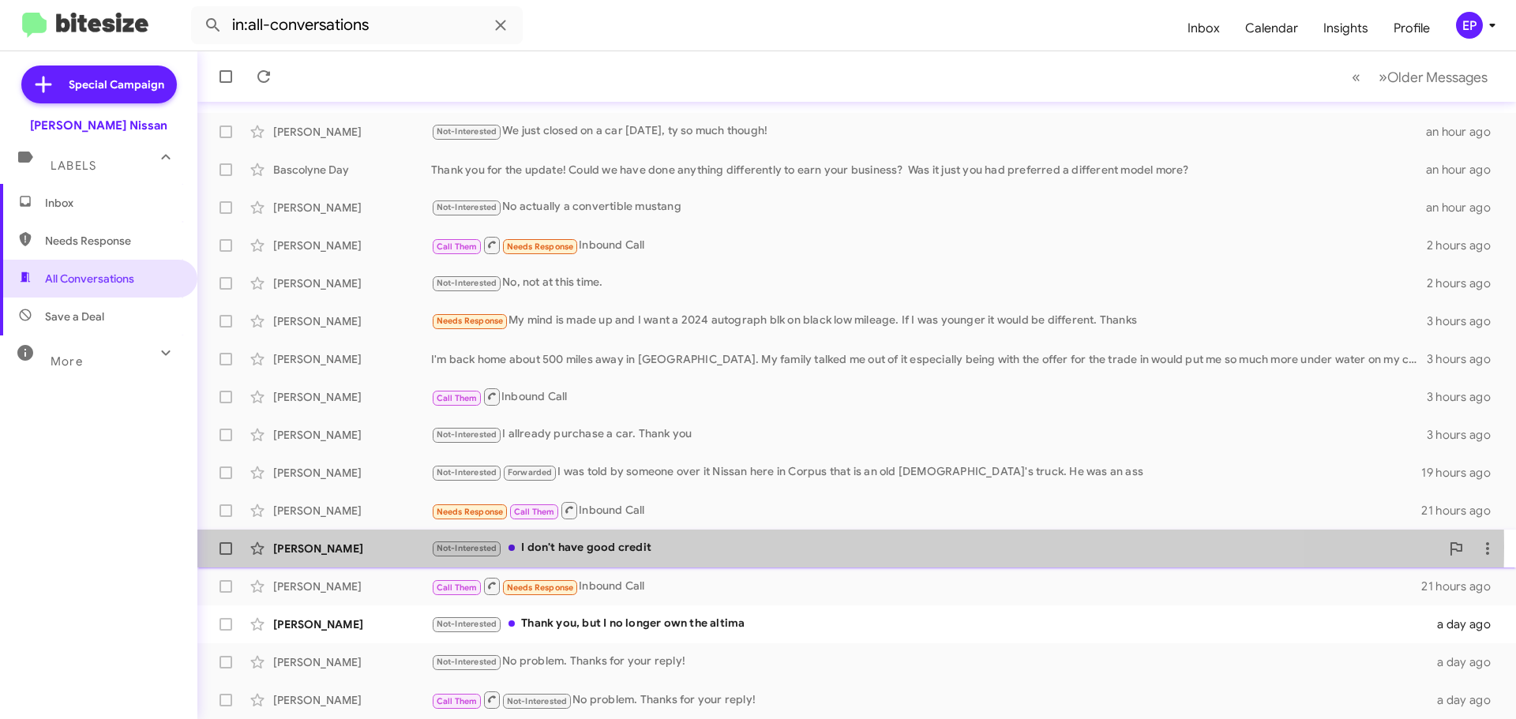
click at [602, 547] on div "Not-Interested I don't have good credit" at bounding box center [935, 548] width 1009 height 18
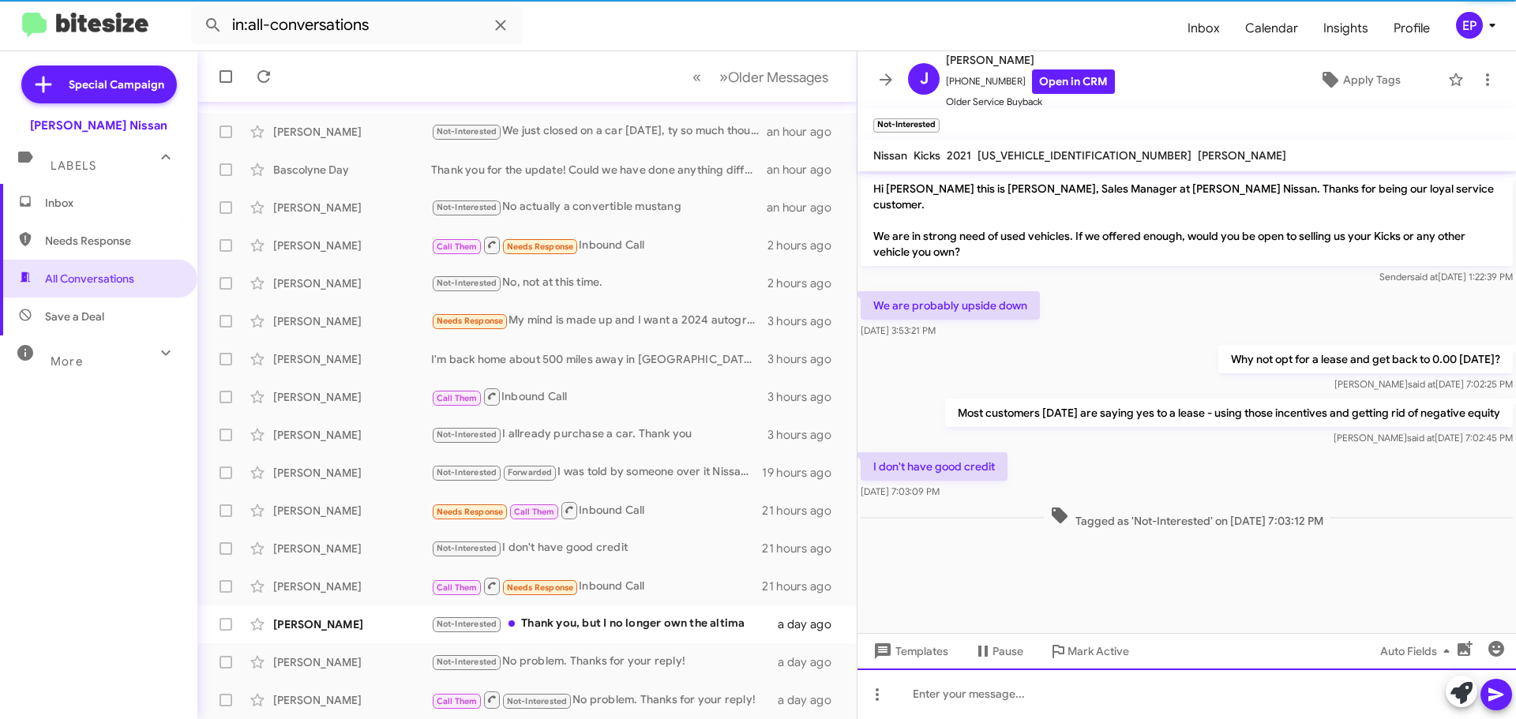
click at [1013, 706] on div at bounding box center [1187, 694] width 659 height 51
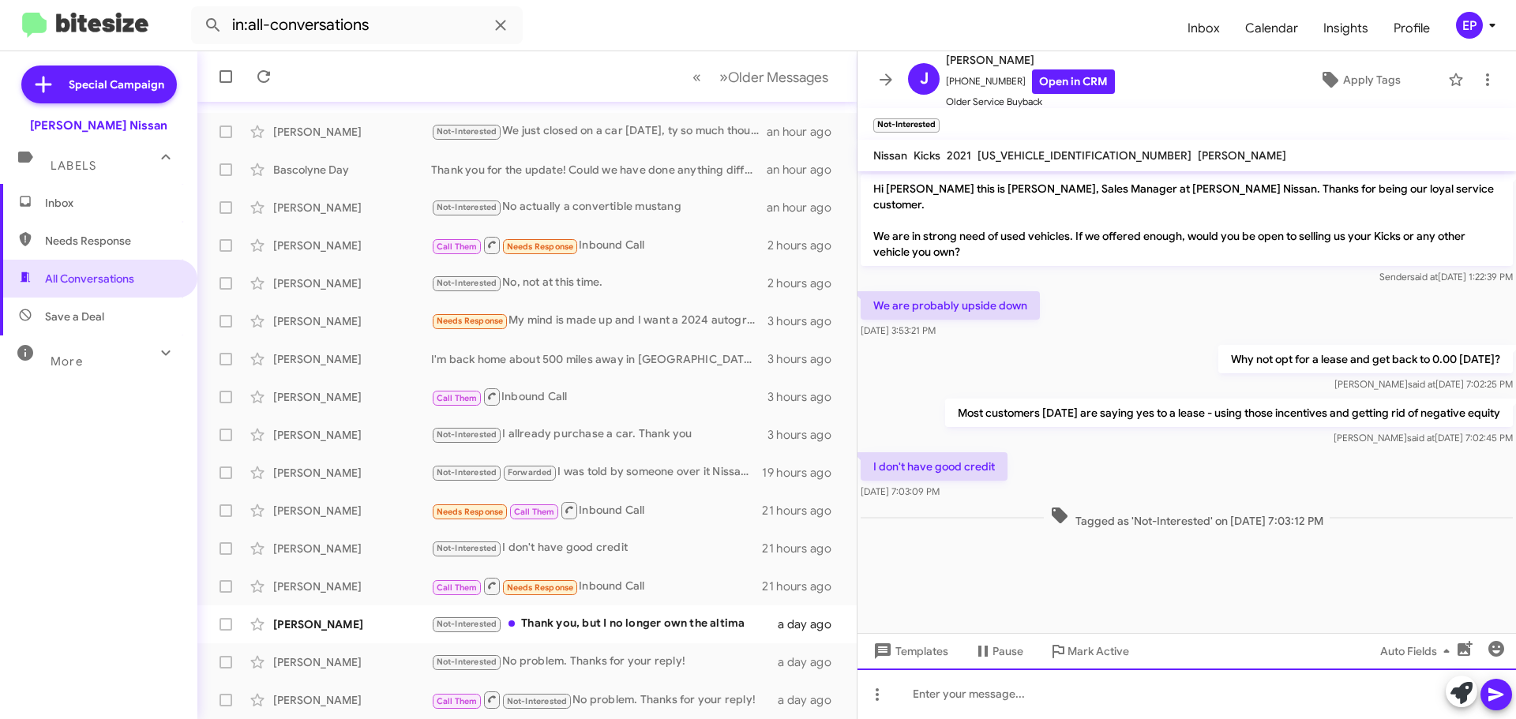
click at [959, 685] on div at bounding box center [1187, 694] width 659 height 51
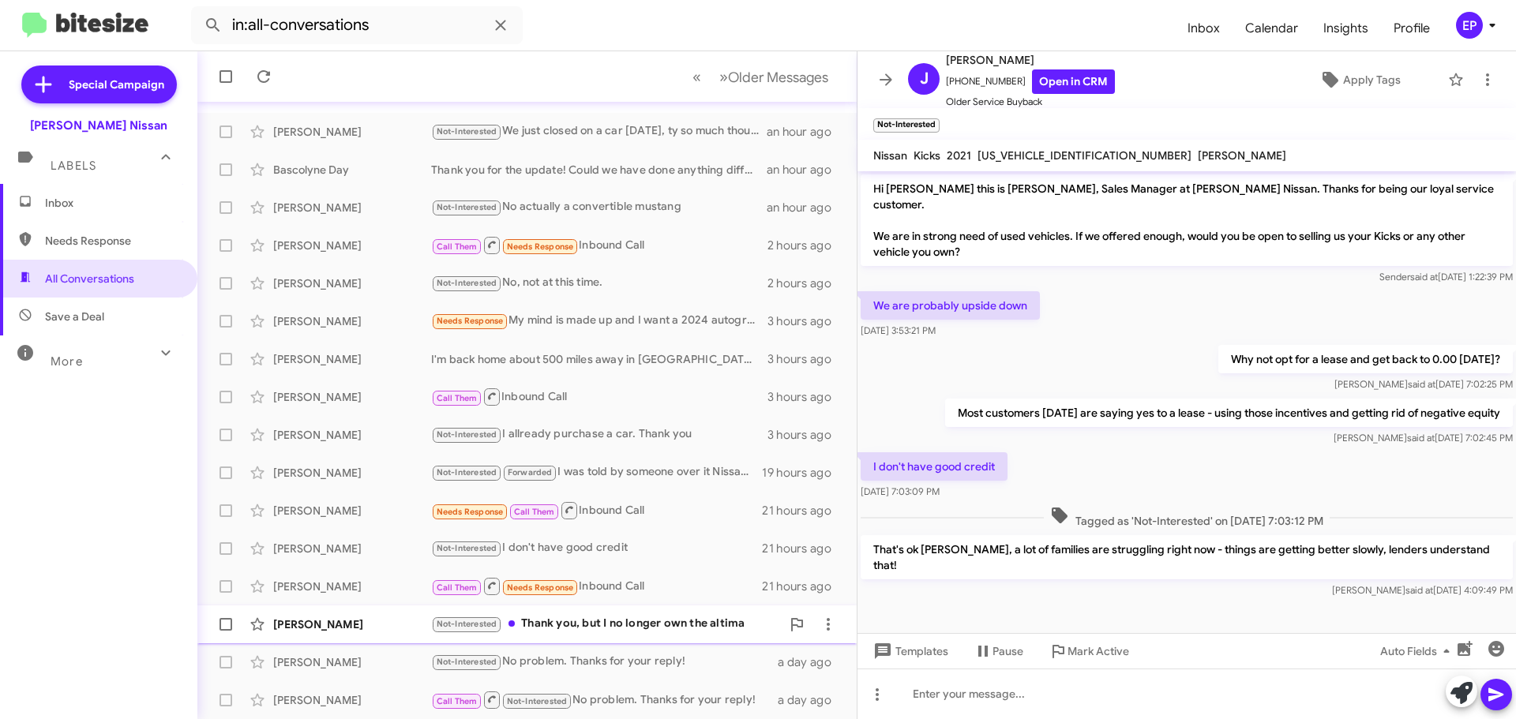
click at [646, 630] on div "Not-Interested Thank you, but I no longer own the altima" at bounding box center [606, 624] width 350 height 18
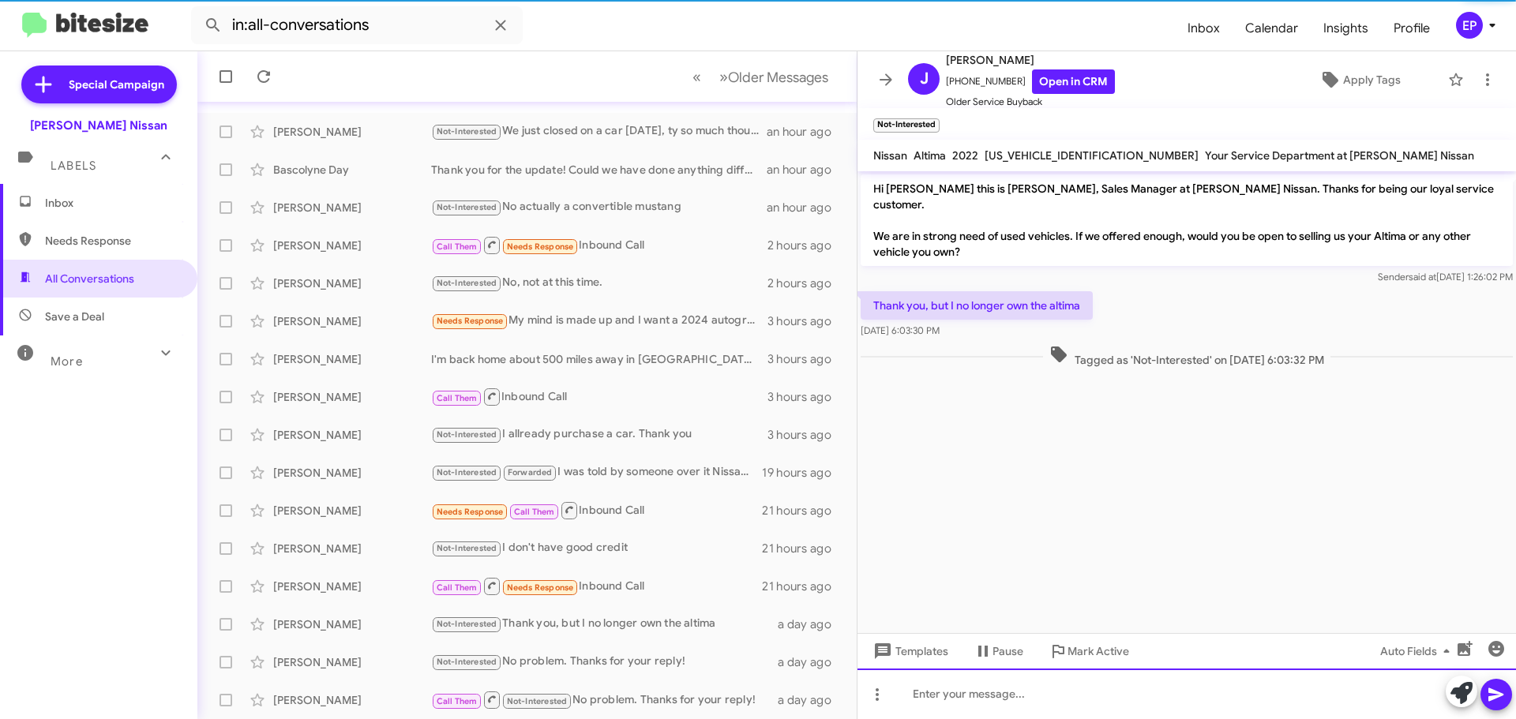
click at [1023, 693] on div at bounding box center [1187, 694] width 659 height 51
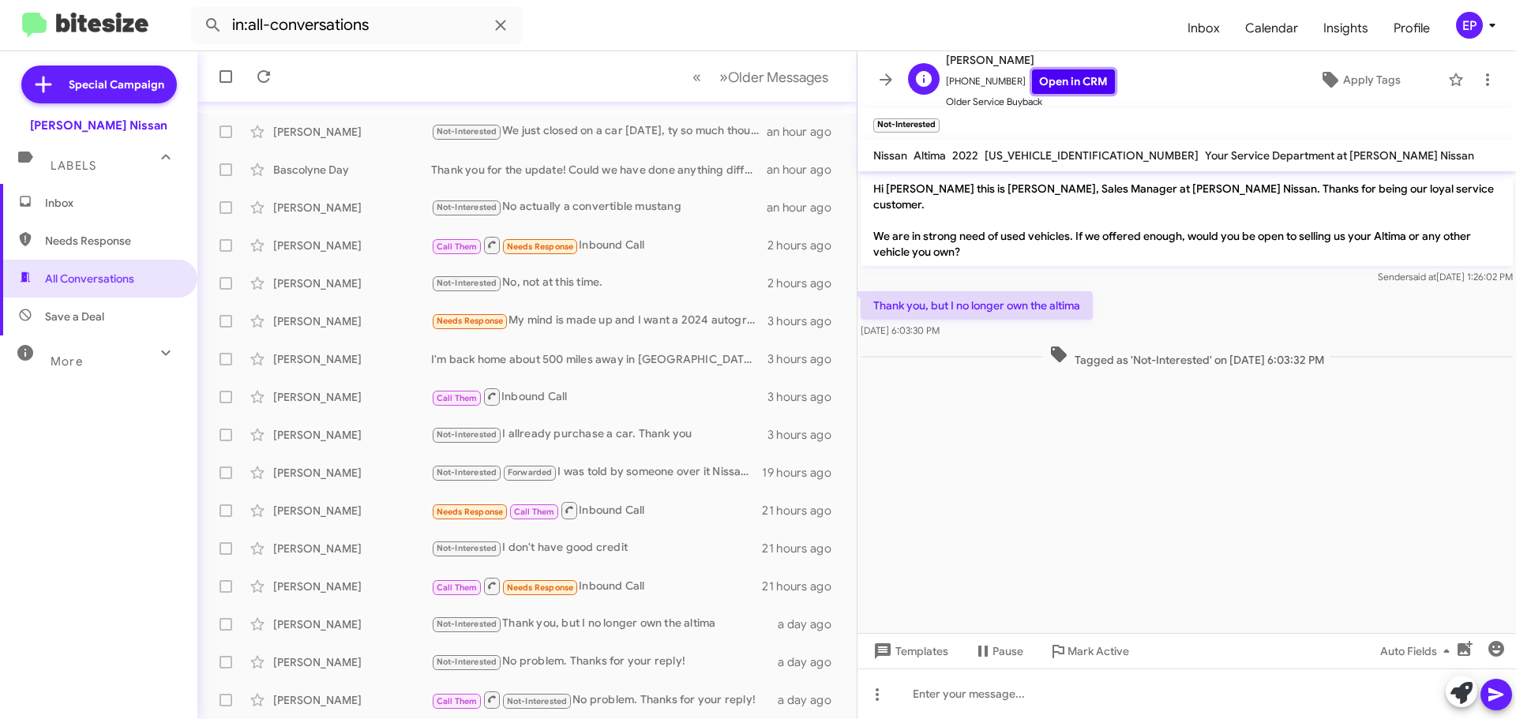
click at [1052, 73] on link "Open in CRM" at bounding box center [1073, 81] width 83 height 24
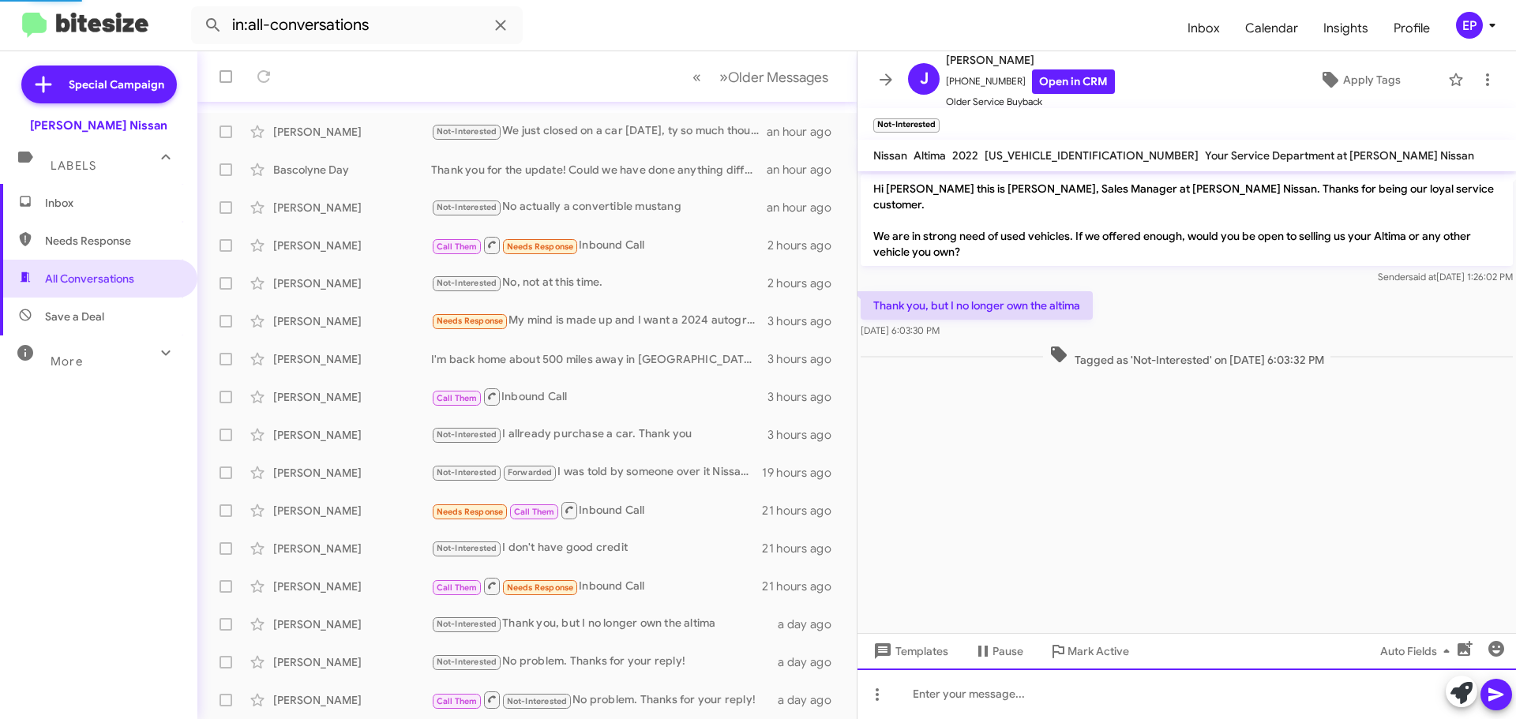
click at [959, 689] on div at bounding box center [1187, 694] width 659 height 51
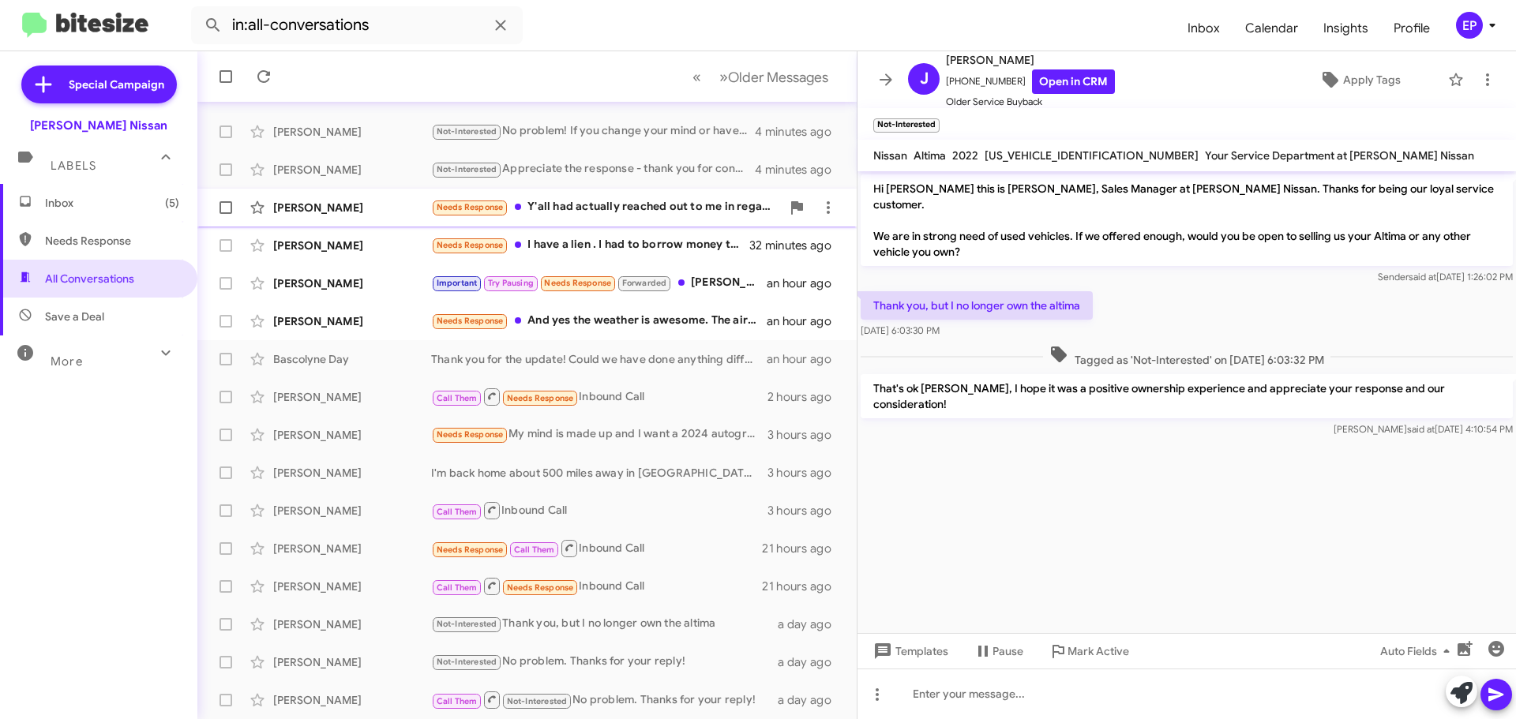
click at [629, 218] on div "[PERSON_NAME] Needs Response Y'all had actually reached out to me in regards to…" at bounding box center [527, 208] width 634 height 32
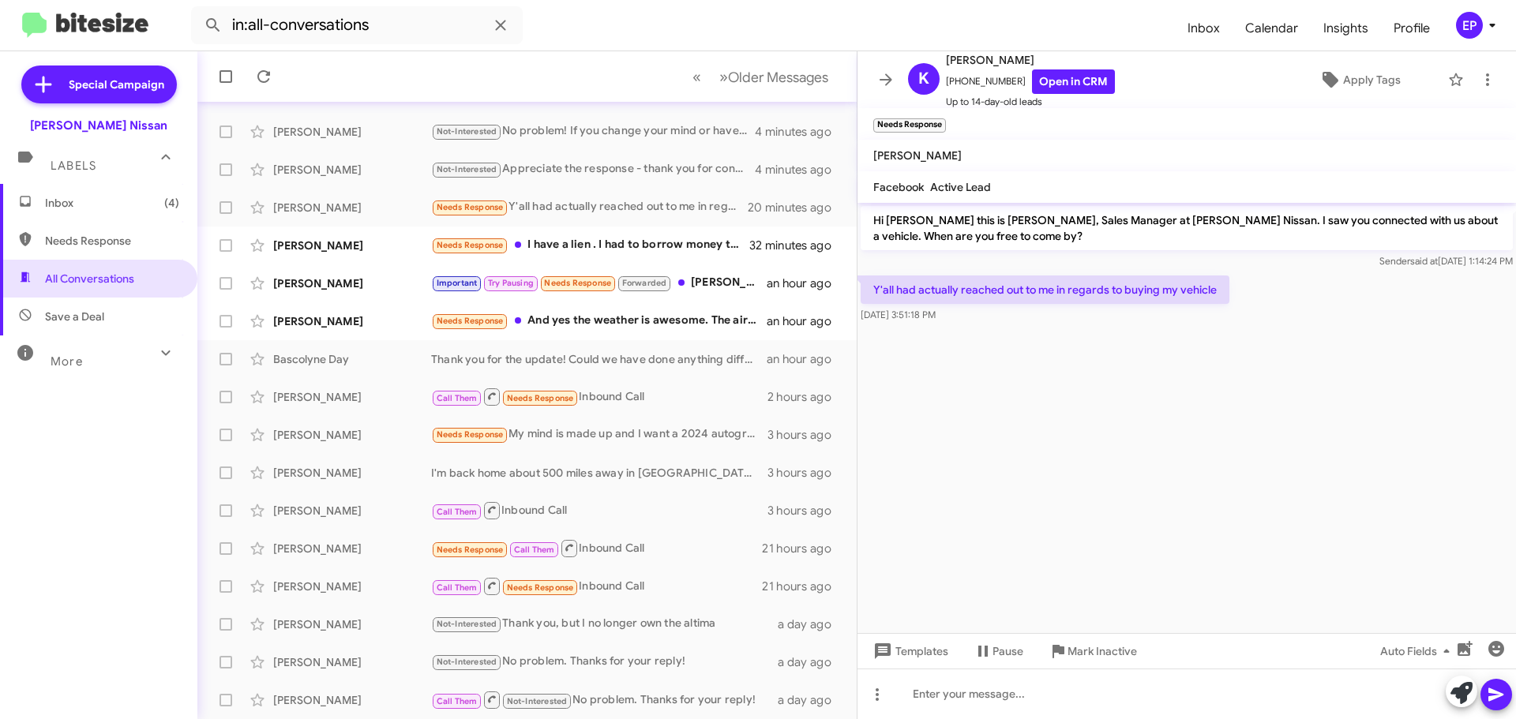
click at [962, 362] on cdk-virtual-scroll-viewport "Hi [PERSON_NAME] this is [PERSON_NAME], Sales Manager at [PERSON_NAME] Nissan. …" at bounding box center [1187, 418] width 659 height 430
click at [1046, 92] on link "Open in CRM" at bounding box center [1073, 81] width 83 height 24
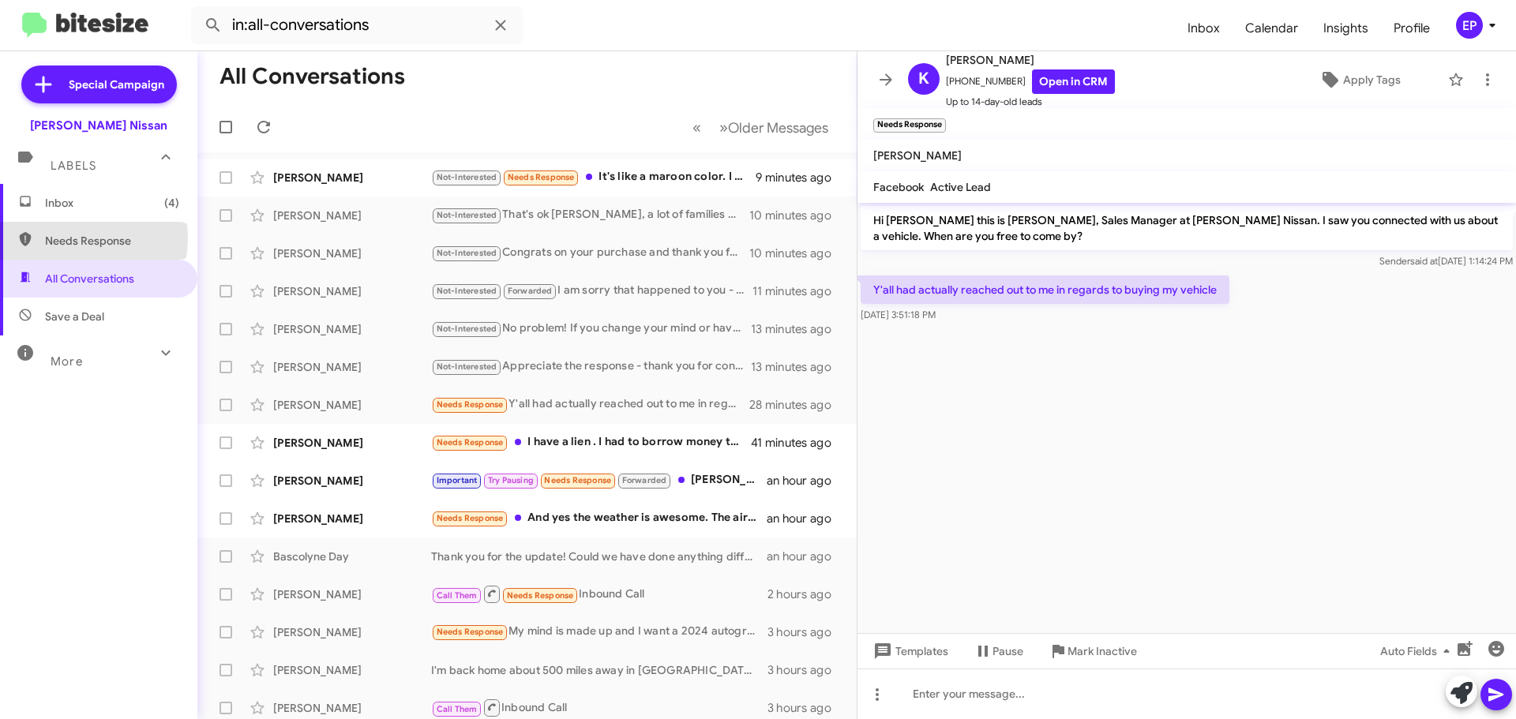
click at [79, 238] on span "Needs Response" at bounding box center [112, 241] width 134 height 16
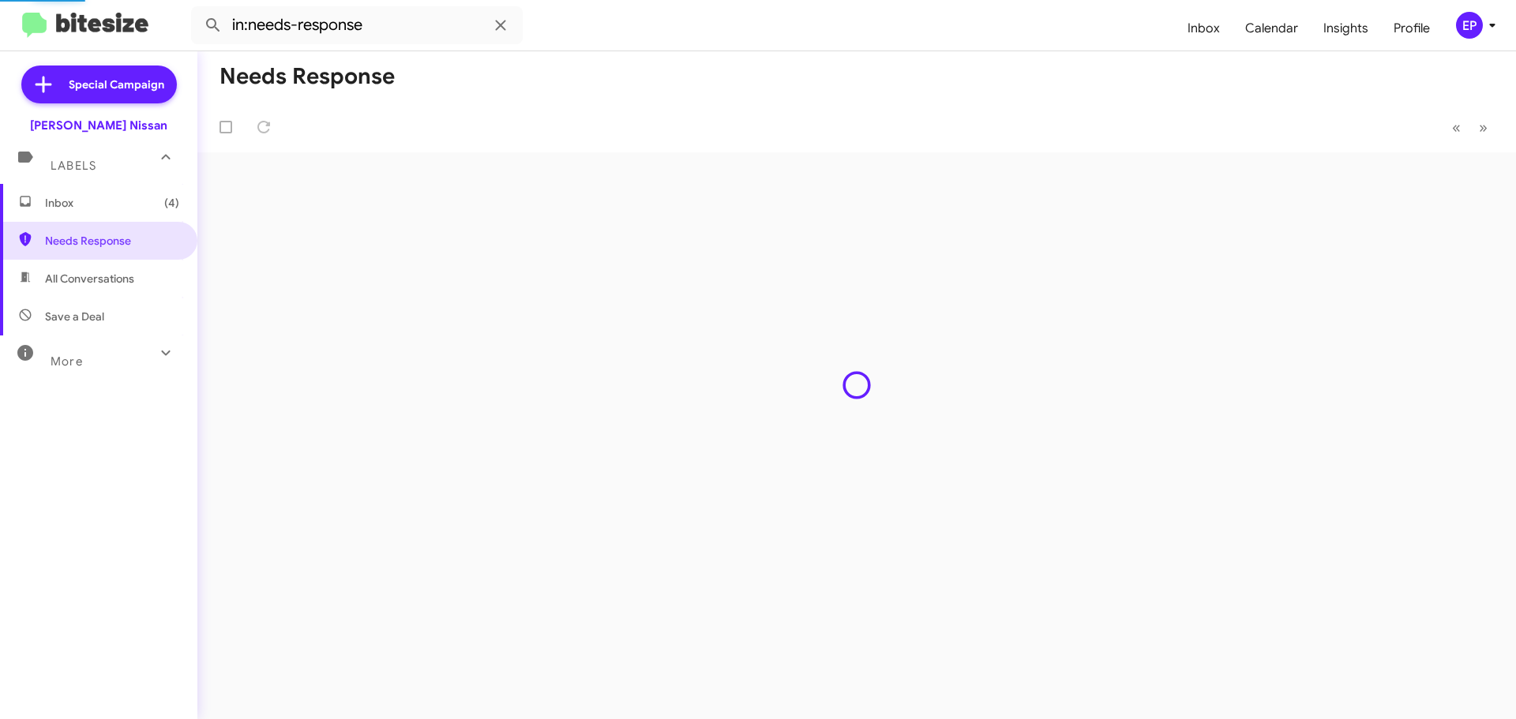
click at [88, 283] on span "All Conversations" at bounding box center [89, 279] width 89 height 16
type input "in:all-conversations"
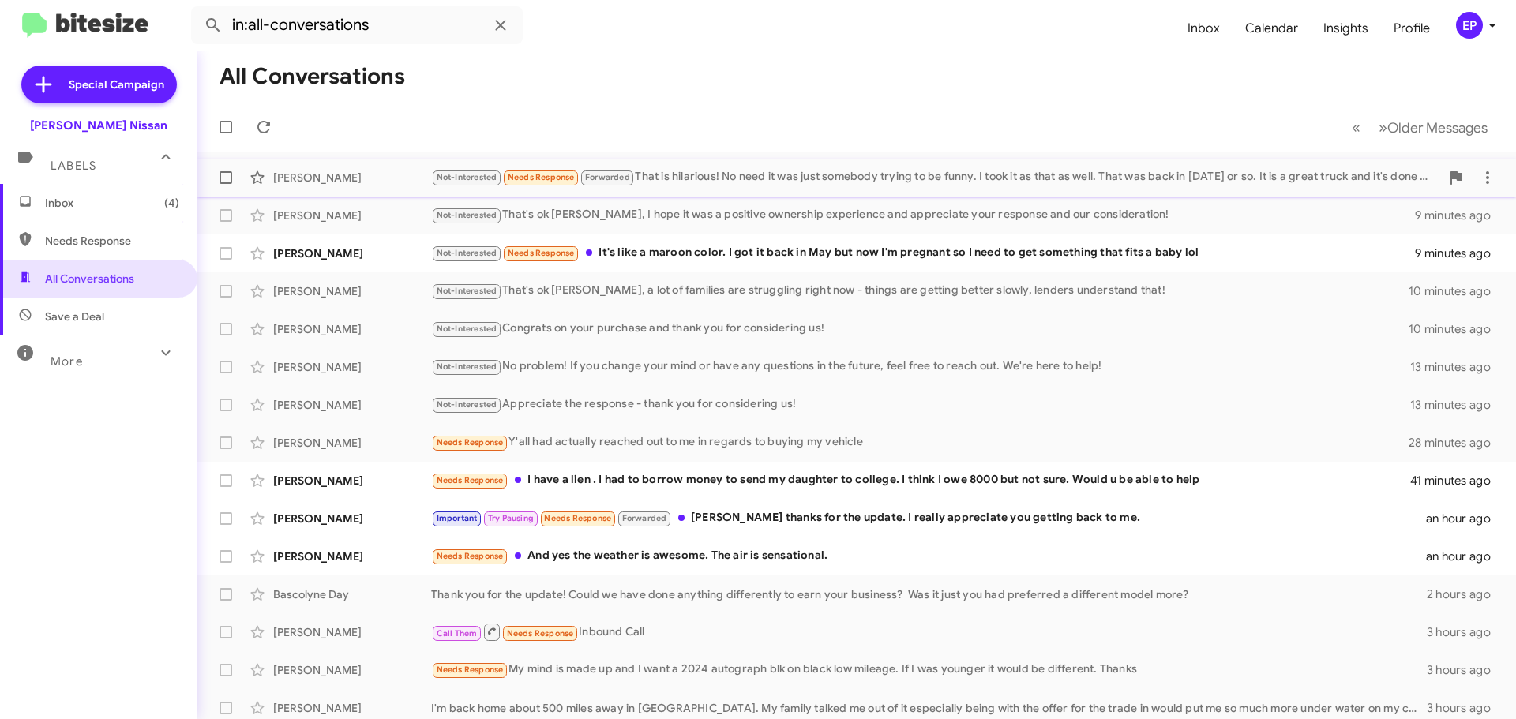
click at [705, 174] on div "Not-Interested Needs Response Forwarded That is hilarious! No need it was just …" at bounding box center [935, 177] width 1009 height 18
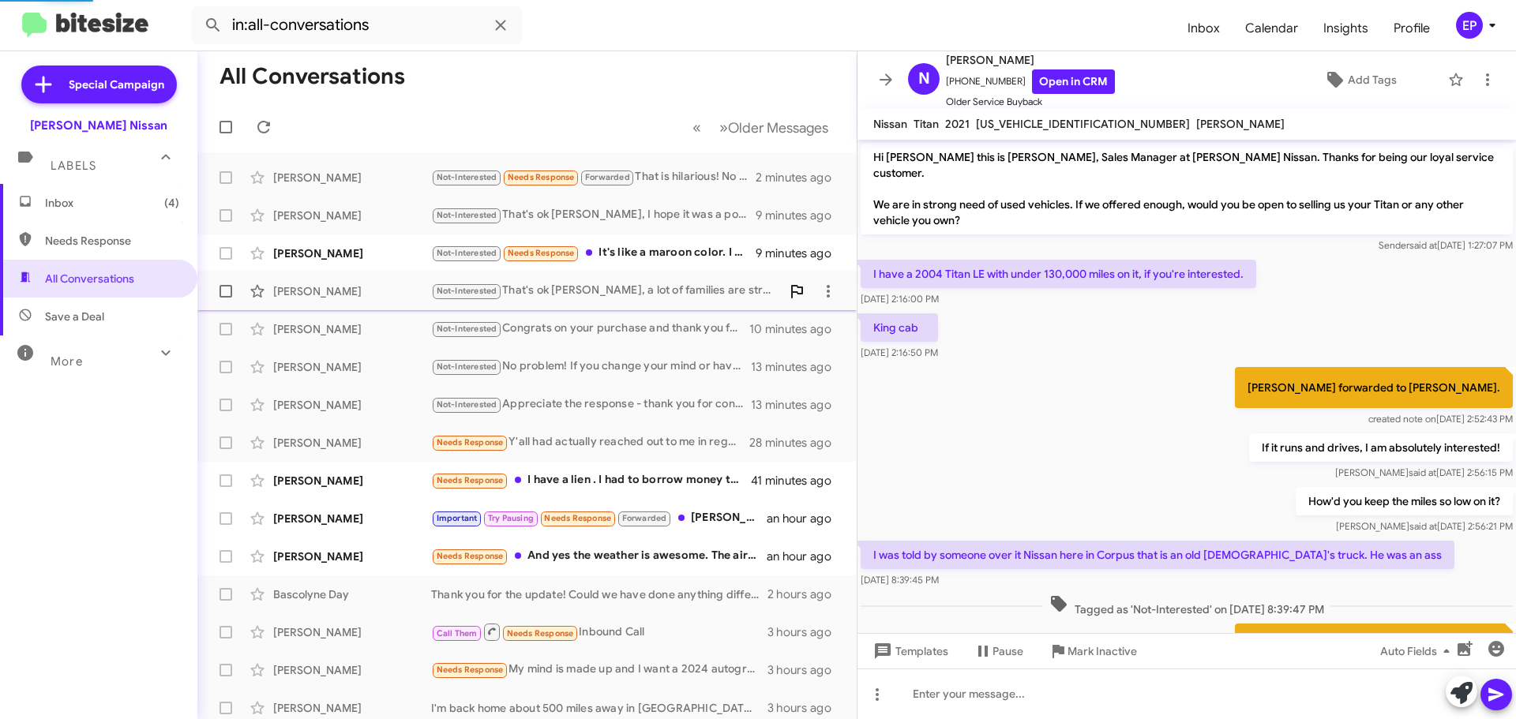
scroll to position [278, 0]
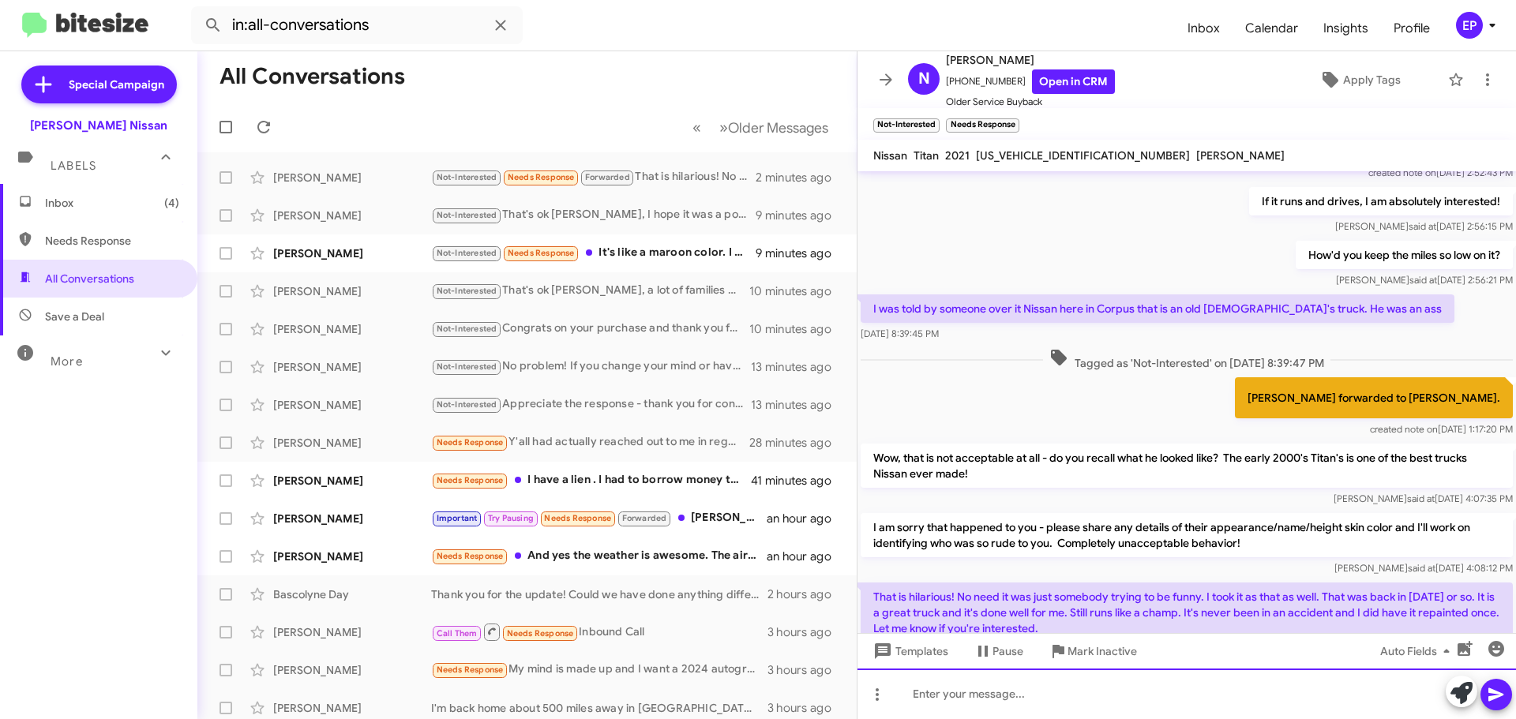
click at [1075, 699] on div at bounding box center [1187, 694] width 659 height 51
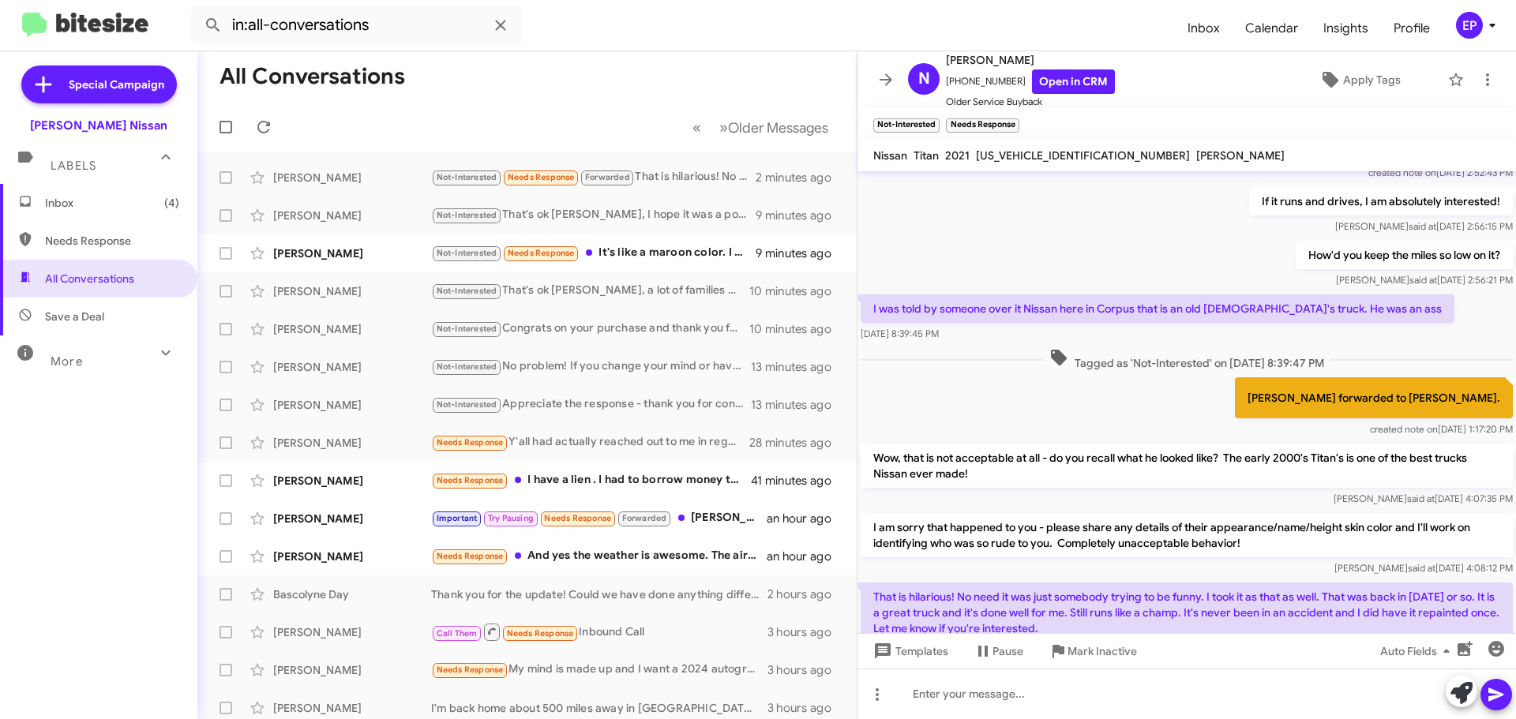
click at [1125, 397] on div "[PERSON_NAME] forwarded to [PERSON_NAME]. created note on [DATE] 1:17:20 PM" at bounding box center [1187, 407] width 659 height 66
click at [1128, 402] on div "[PERSON_NAME] forwarded to [PERSON_NAME]. created note on [DATE] 1:17:20 PM" at bounding box center [1187, 407] width 659 height 66
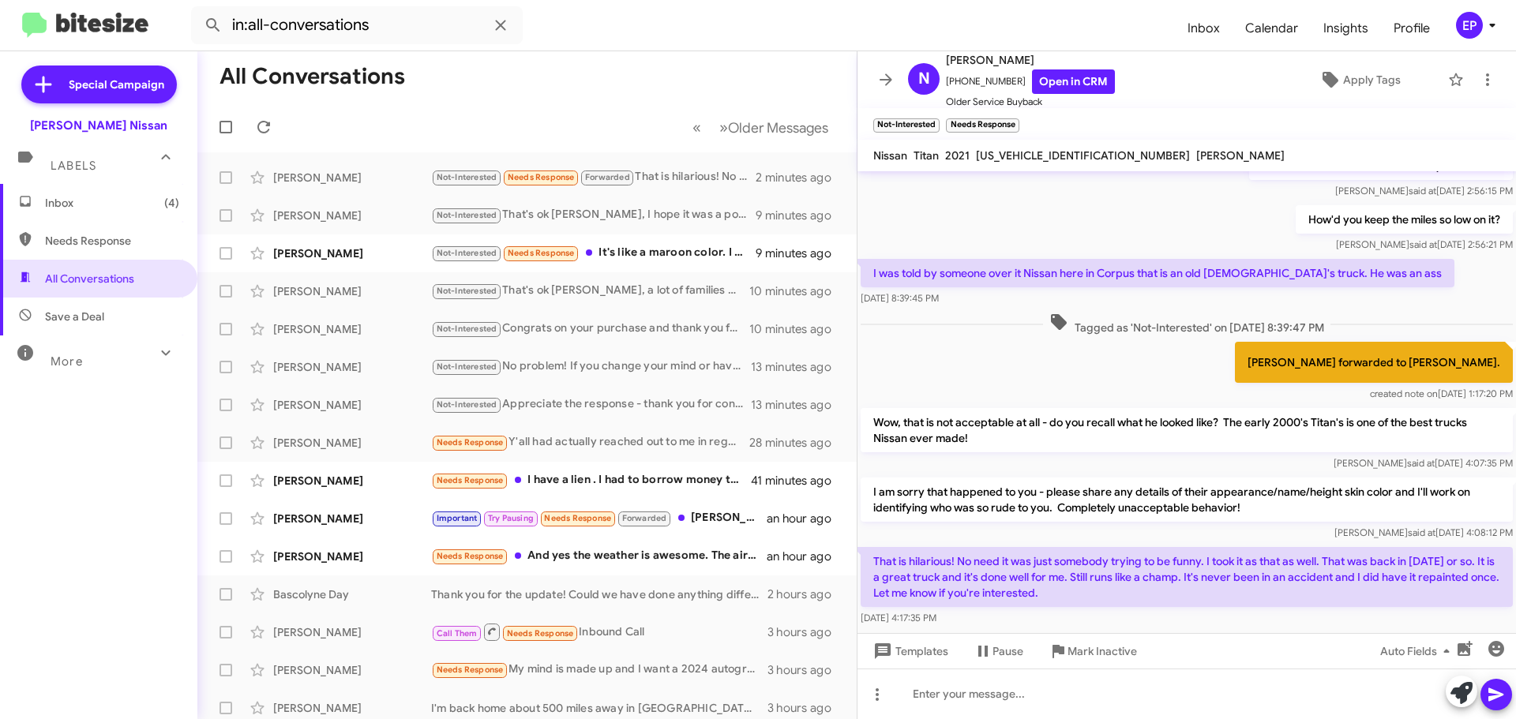
scroll to position [341, 0]
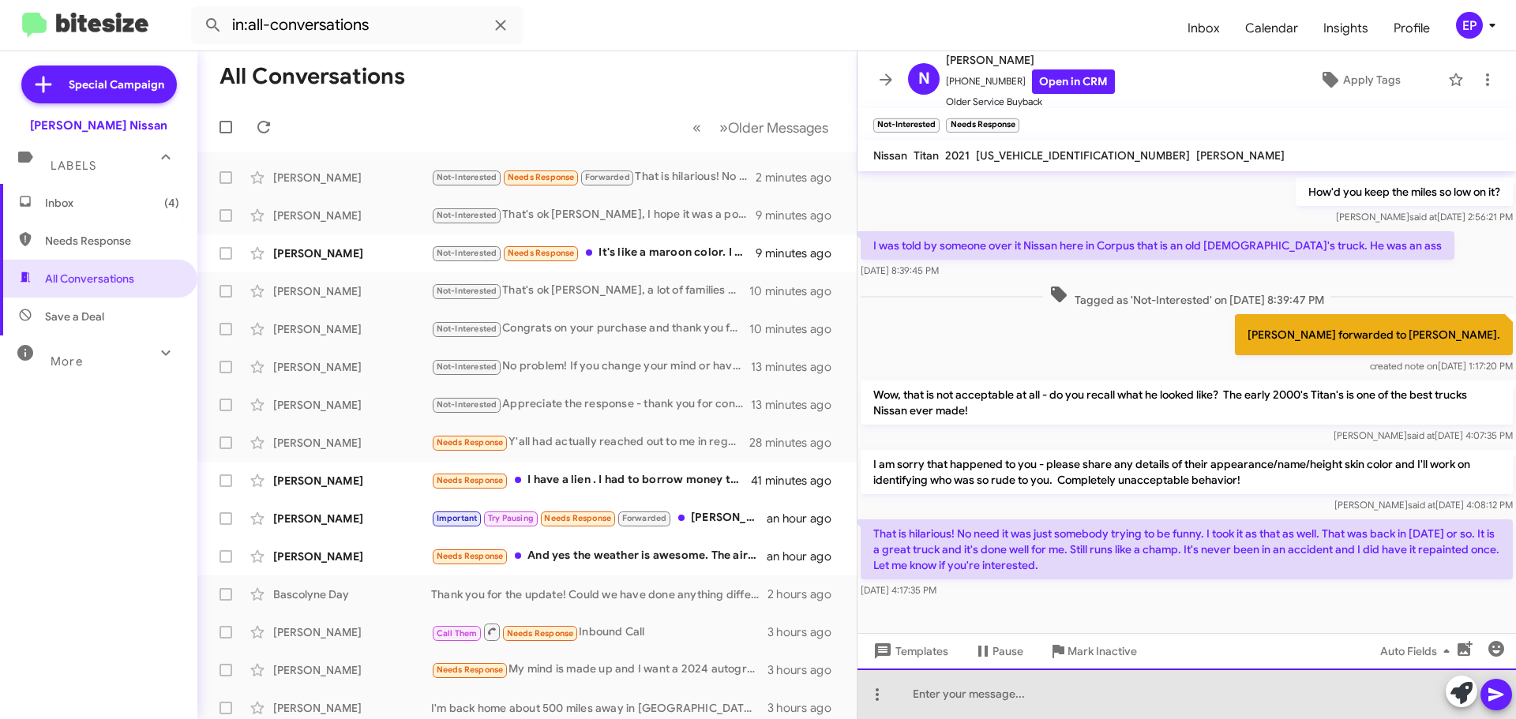
click at [1091, 702] on div at bounding box center [1187, 694] width 659 height 51
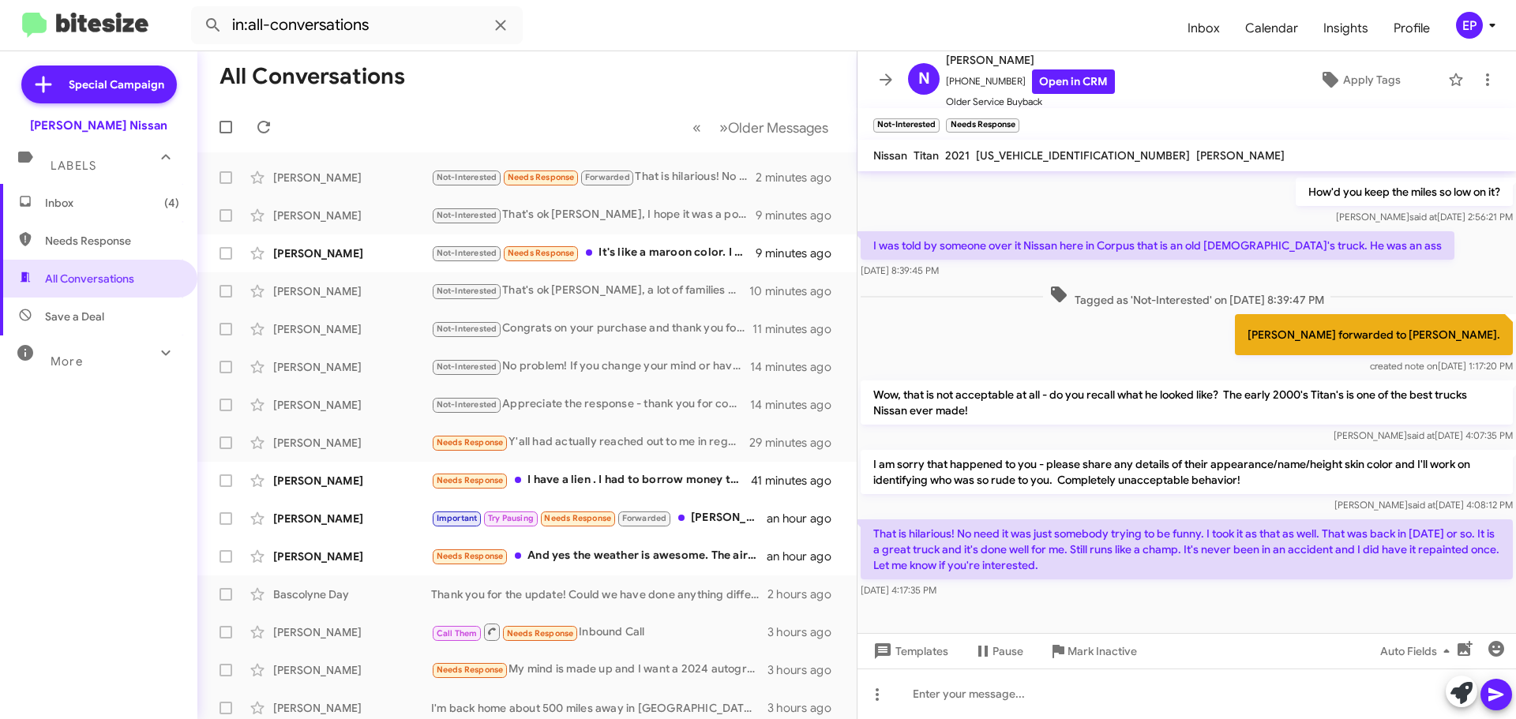
click at [1106, 342] on div "[PERSON_NAME] forwarded to [PERSON_NAME]. created note on [DATE] 1:17:20 PM" at bounding box center [1187, 344] width 659 height 66
